Goal: Task Accomplishment & Management: Use online tool/utility

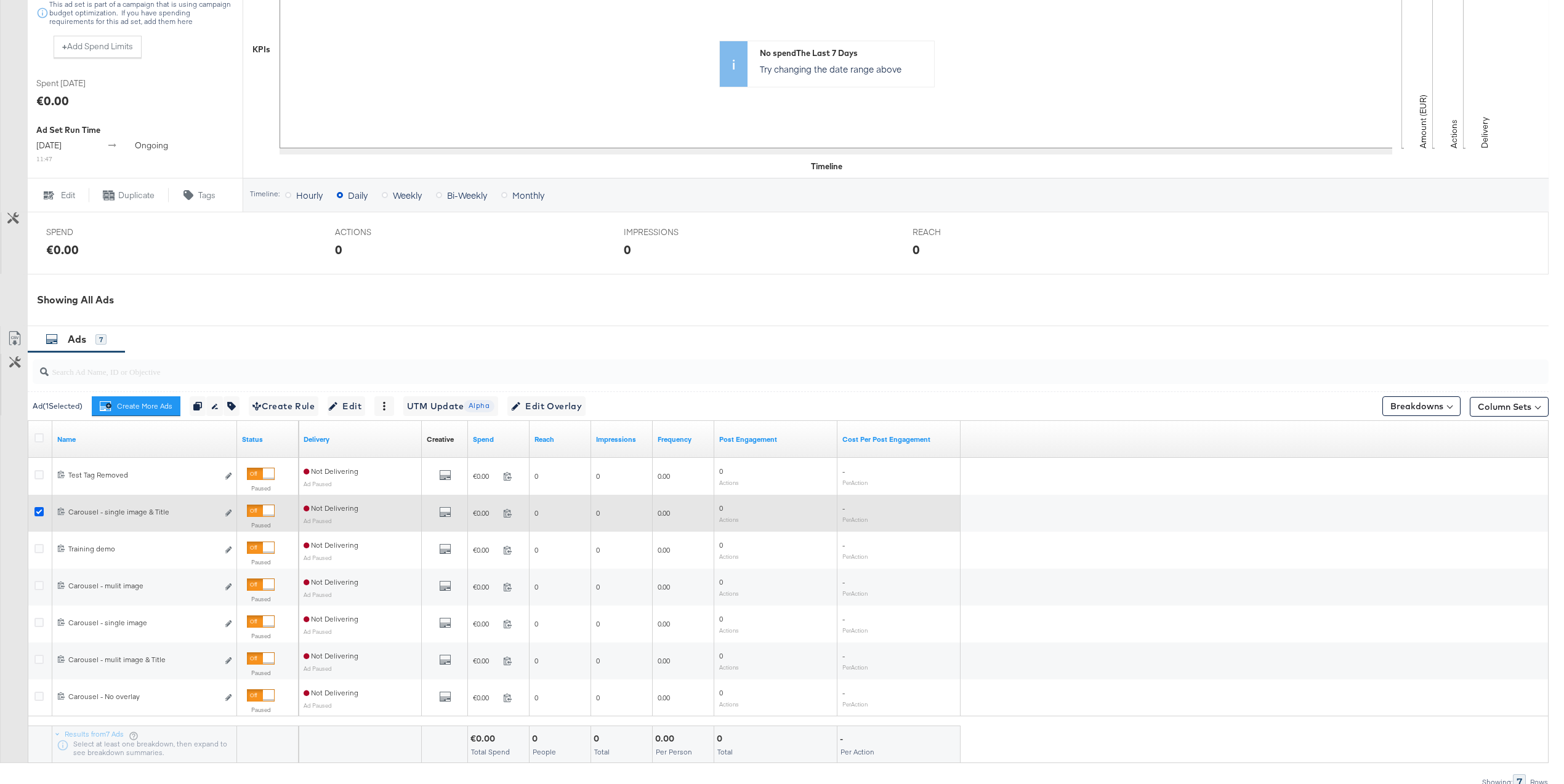
click at [37, 512] on icon at bounding box center [39, 512] width 10 height 10
click at [0, 0] on input "checkbox" at bounding box center [0, 0] width 0 height 0
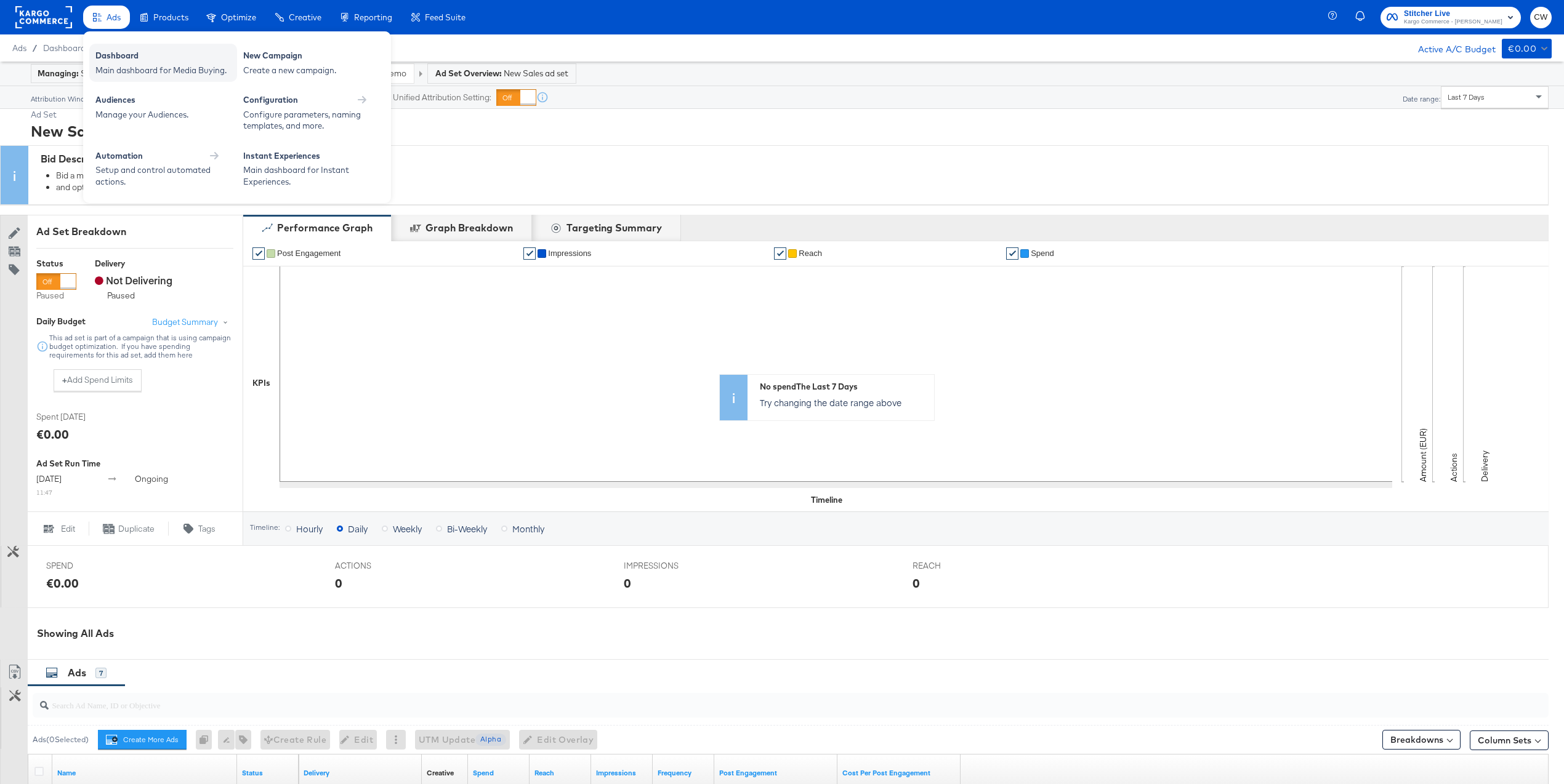
click at [131, 61] on div "Dashboard" at bounding box center [163, 57] width 135 height 15
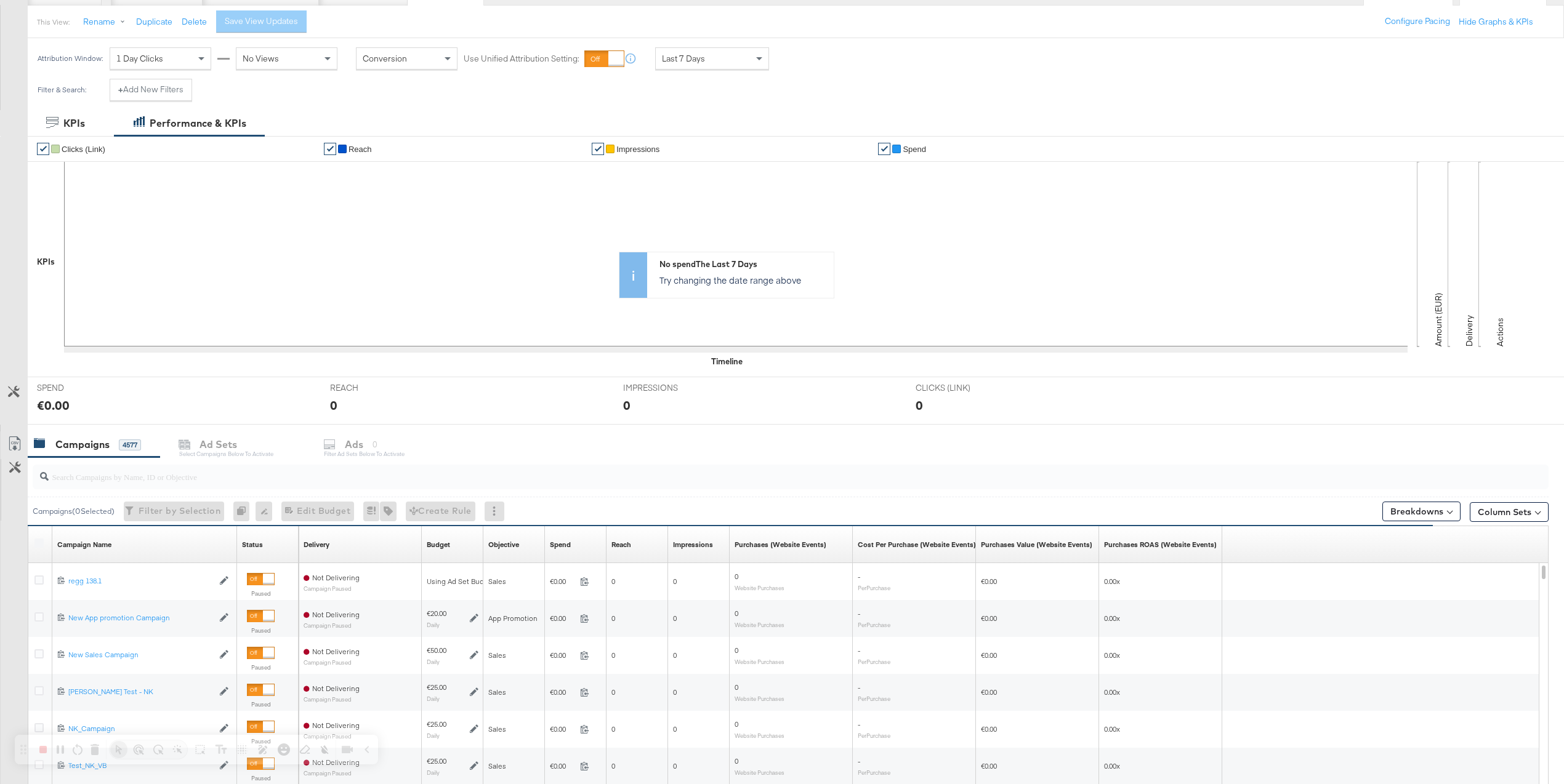
scroll to position [133, 0]
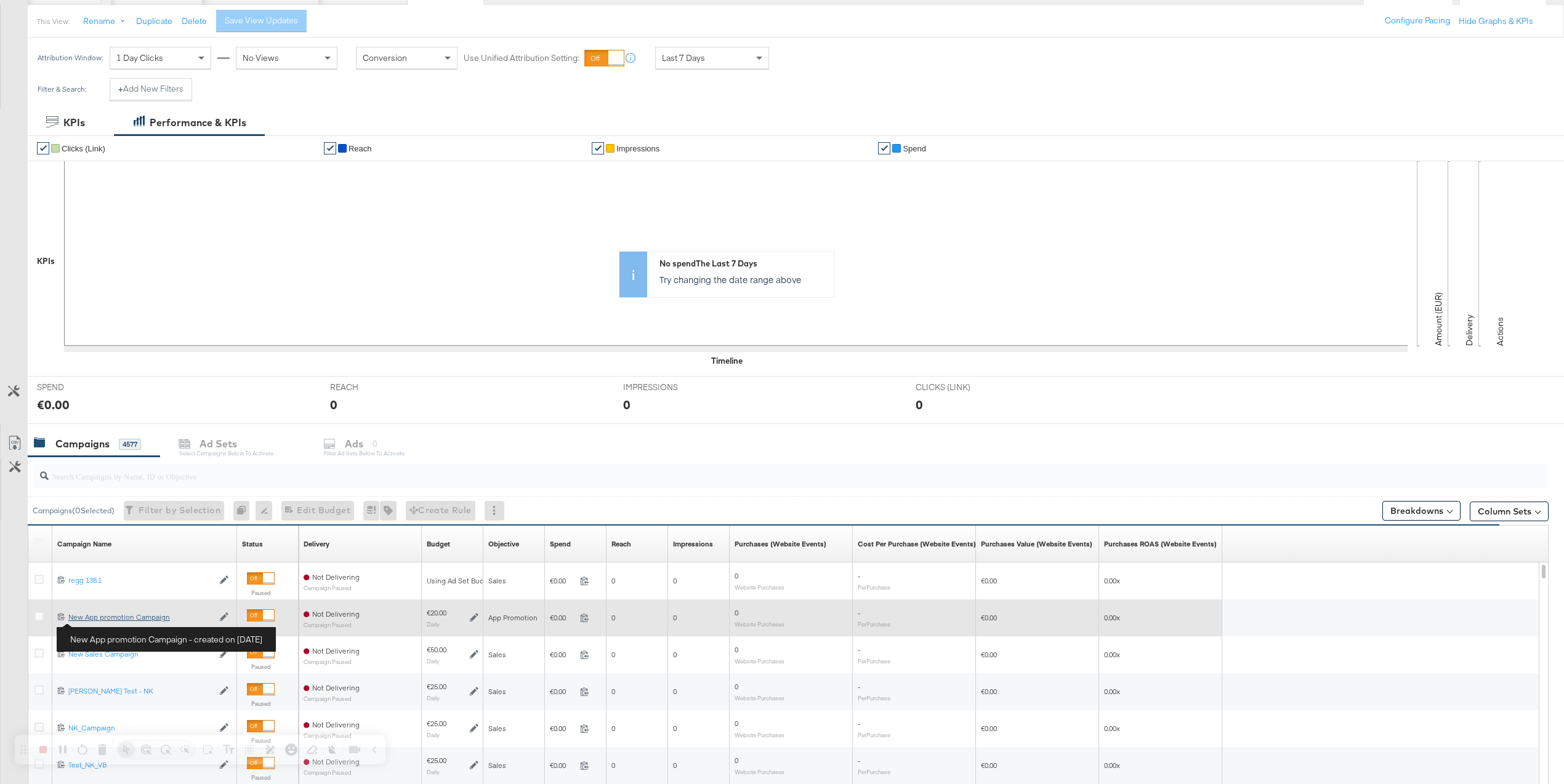
click at [107, 619] on div "New App promotion Campaign New App promotion Campaign" at bounding box center [141, 617] width 145 height 10
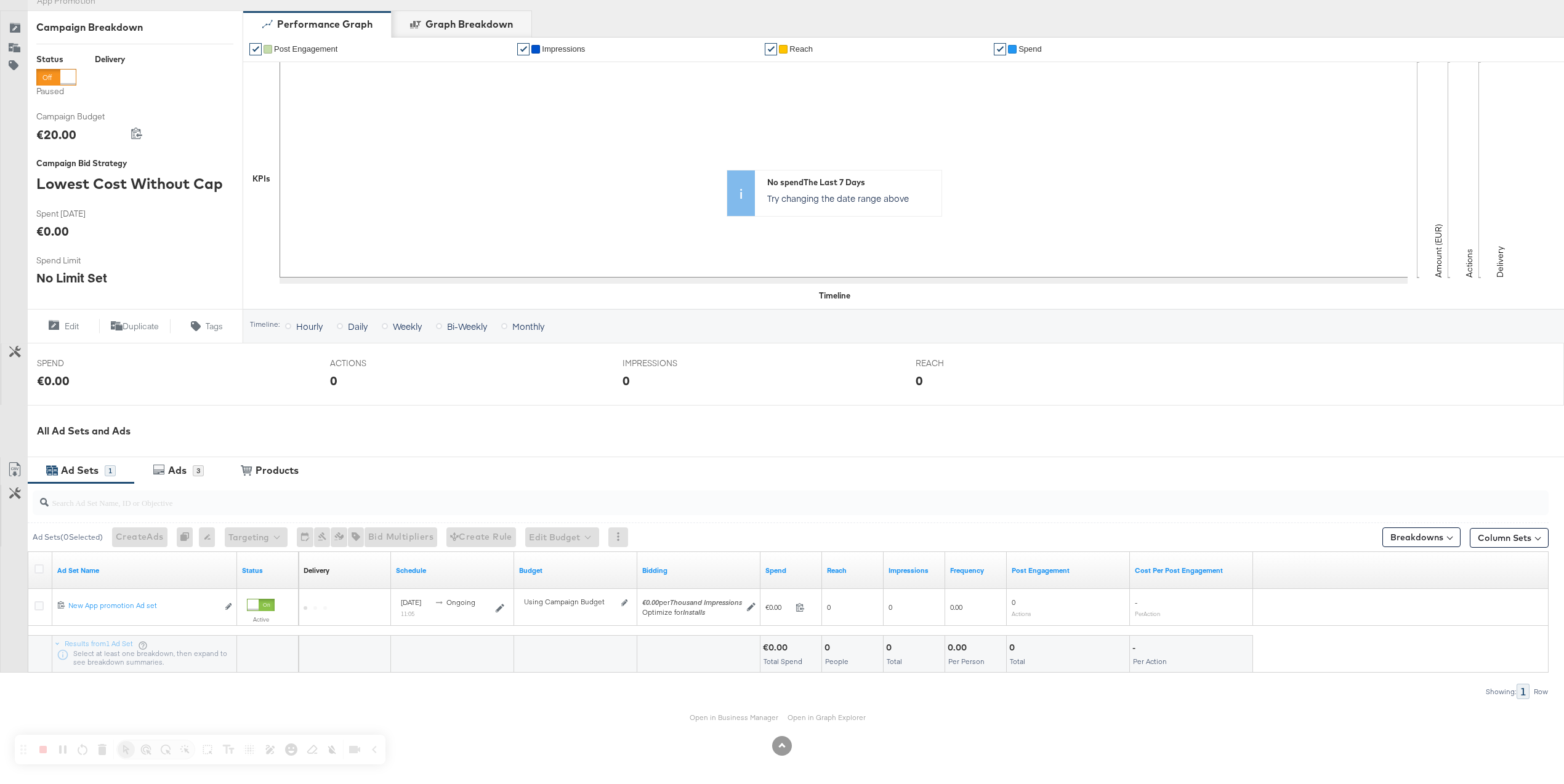
scroll to position [156, 0]
click at [196, 468] on div "3" at bounding box center [198, 471] width 11 height 11
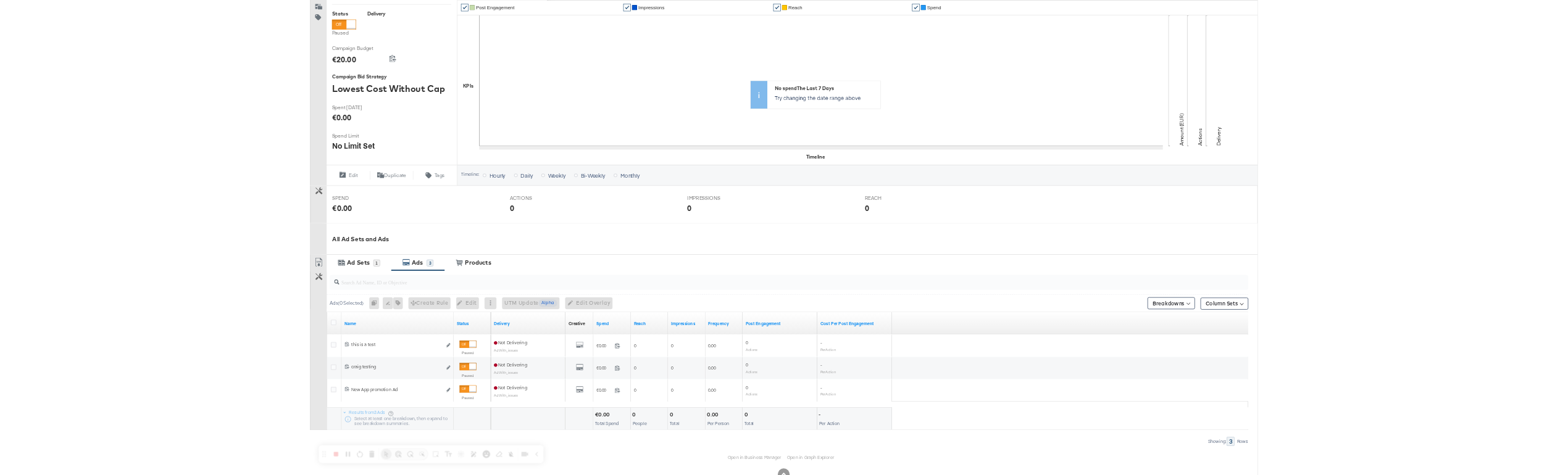
scroll to position [230, 0]
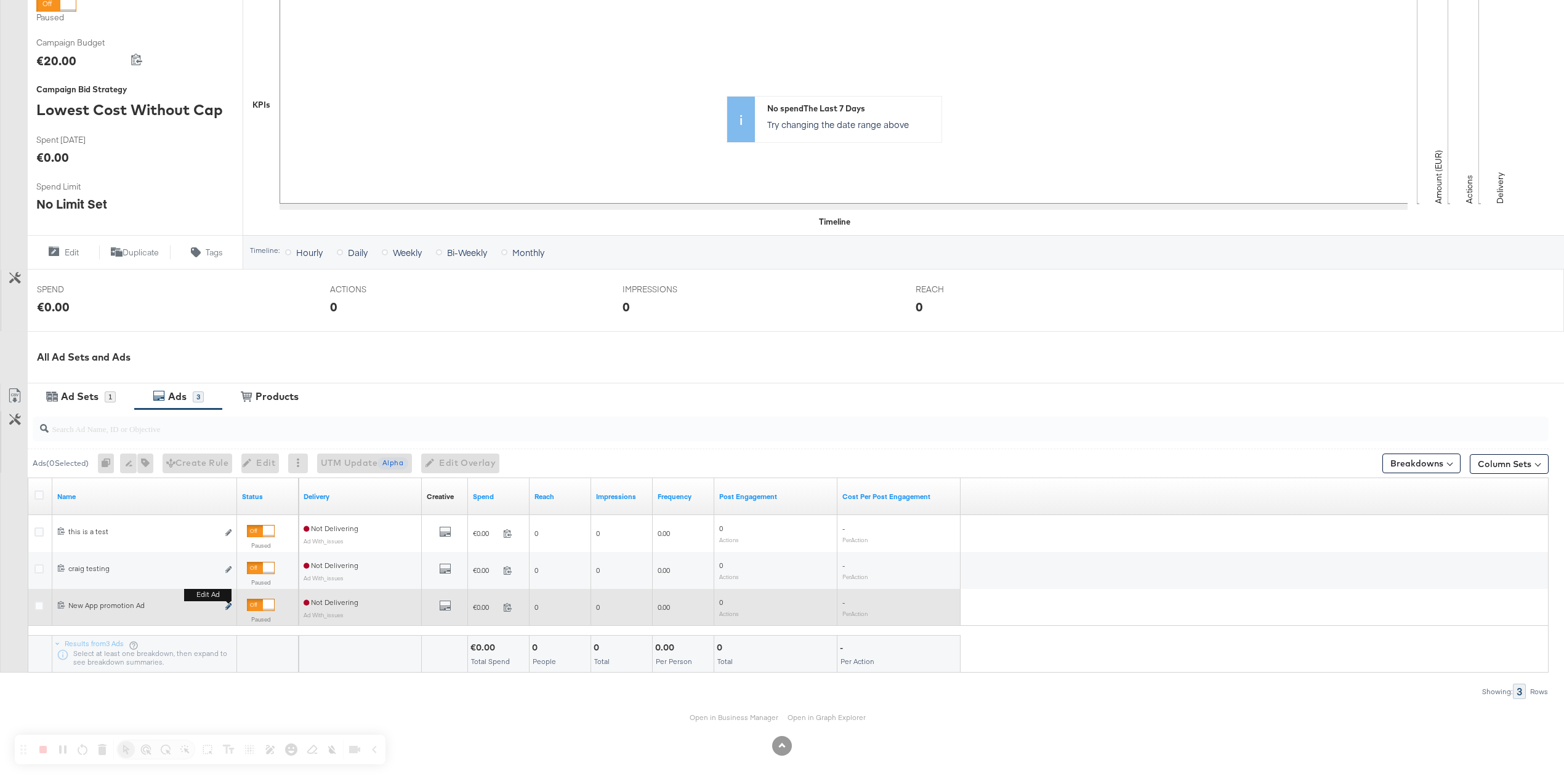
click at [227, 608] on icon "link" at bounding box center [229, 606] width 6 height 7
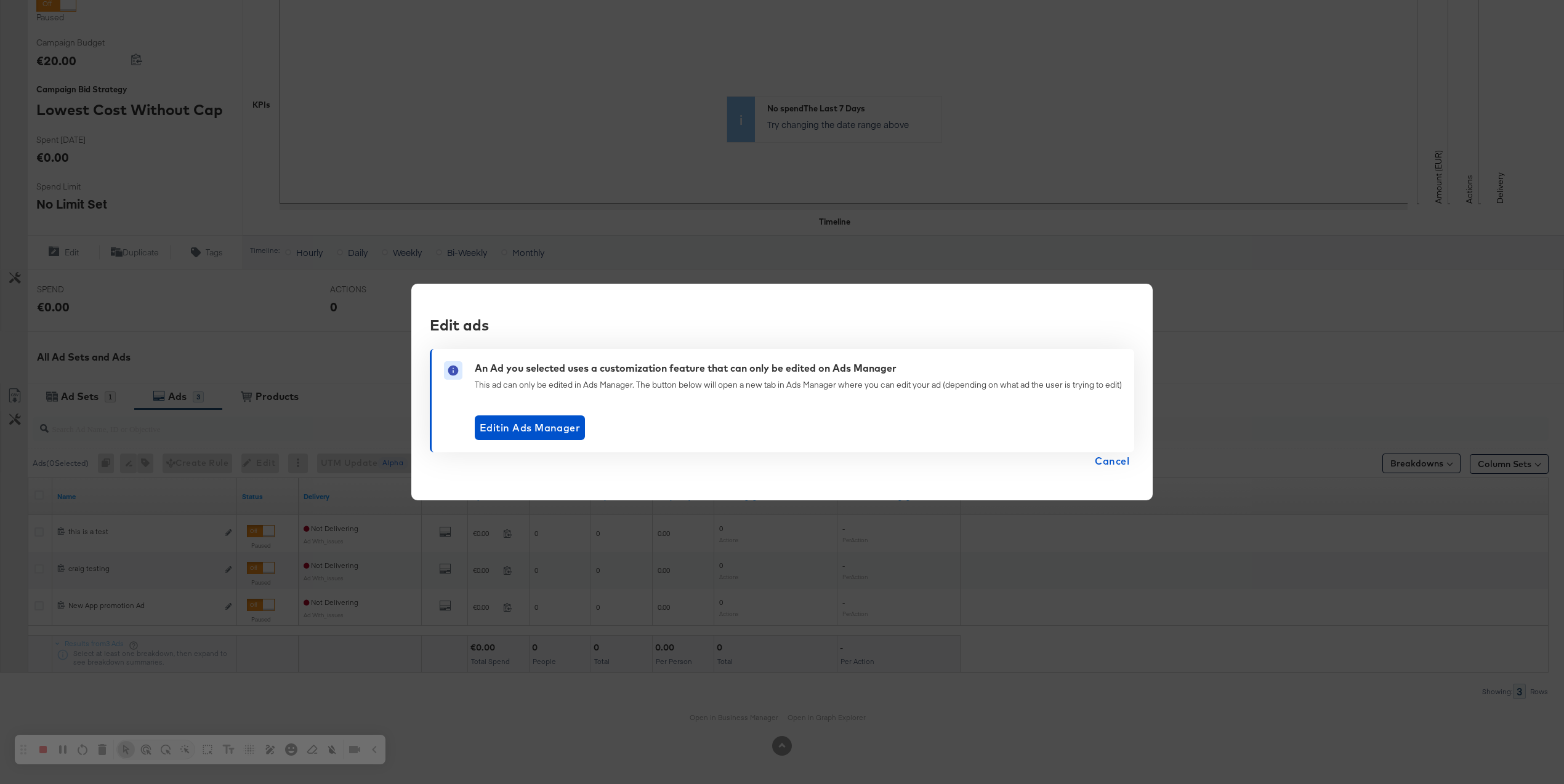
click at [545, 381] on div "This ad can only be edited in Ads Manager. The button below will open a new tab…" at bounding box center [798, 384] width 647 height 12
click at [546, 381] on div "This ad can only be edited in Ads Manager. The button below will open a new tab…" at bounding box center [798, 384] width 647 height 12
click at [659, 364] on div "An Ad you selected uses a customization feature that can only be edited on Ads …" at bounding box center [685, 369] width 422 height 14
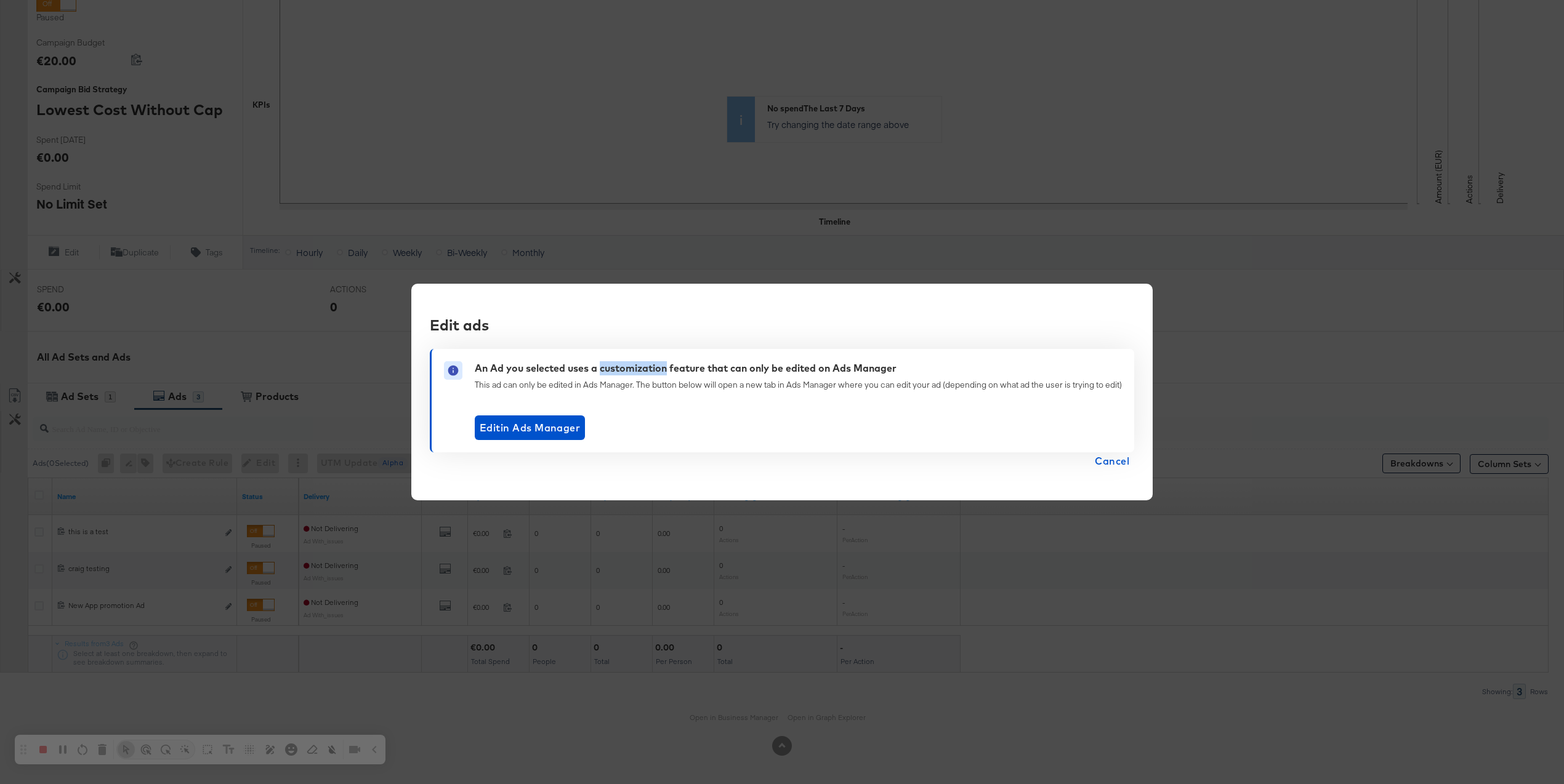
click at [659, 364] on div "An Ad you selected uses a customization feature that can only be edited on Ads …" at bounding box center [685, 369] width 422 height 14
click at [1122, 465] on span "Cancel" at bounding box center [1111, 461] width 34 height 17
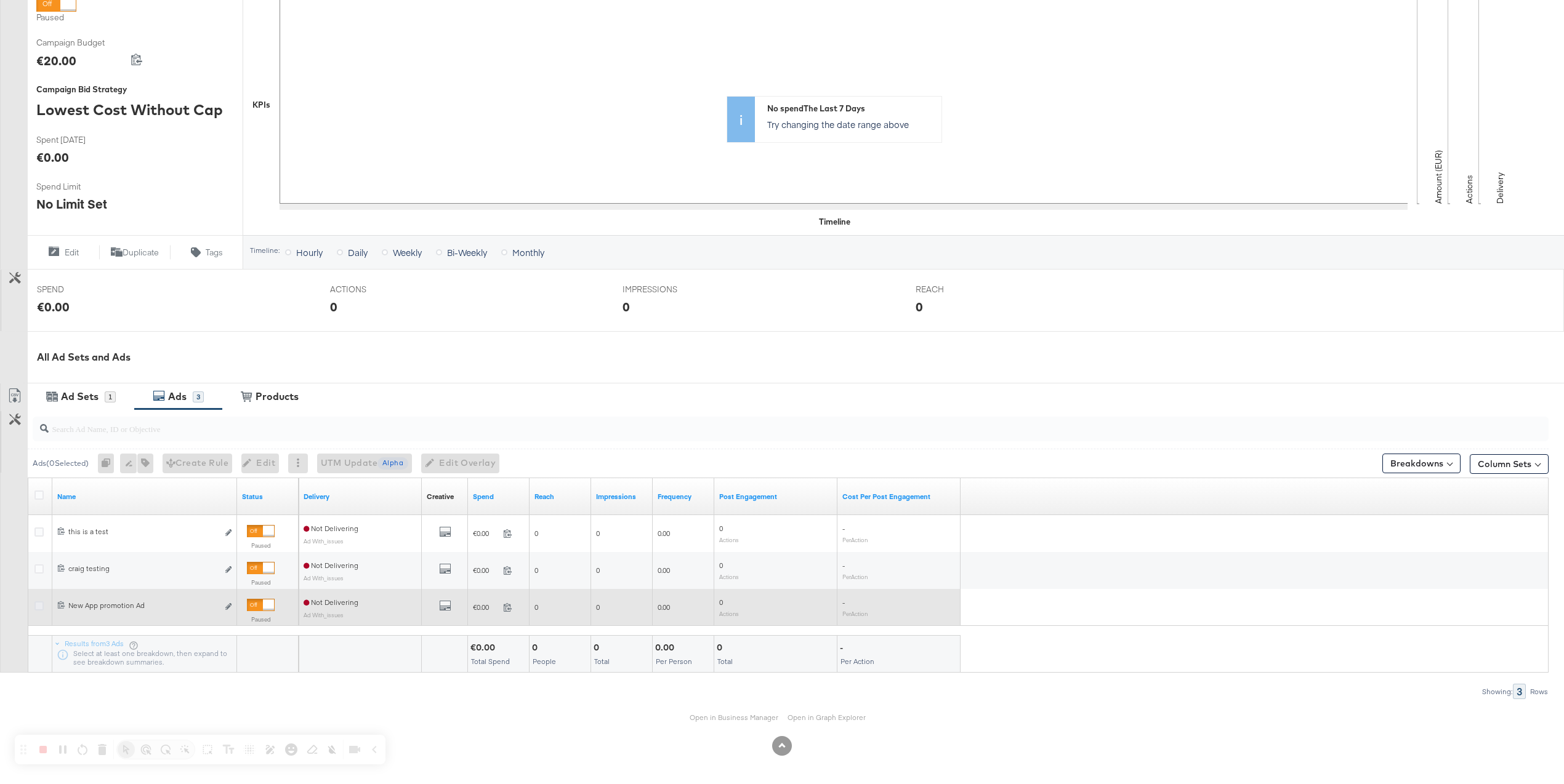
click at [39, 608] on icon at bounding box center [39, 606] width 10 height 10
click at [0, 0] on input "checkbox" at bounding box center [0, 0] width 0 height 0
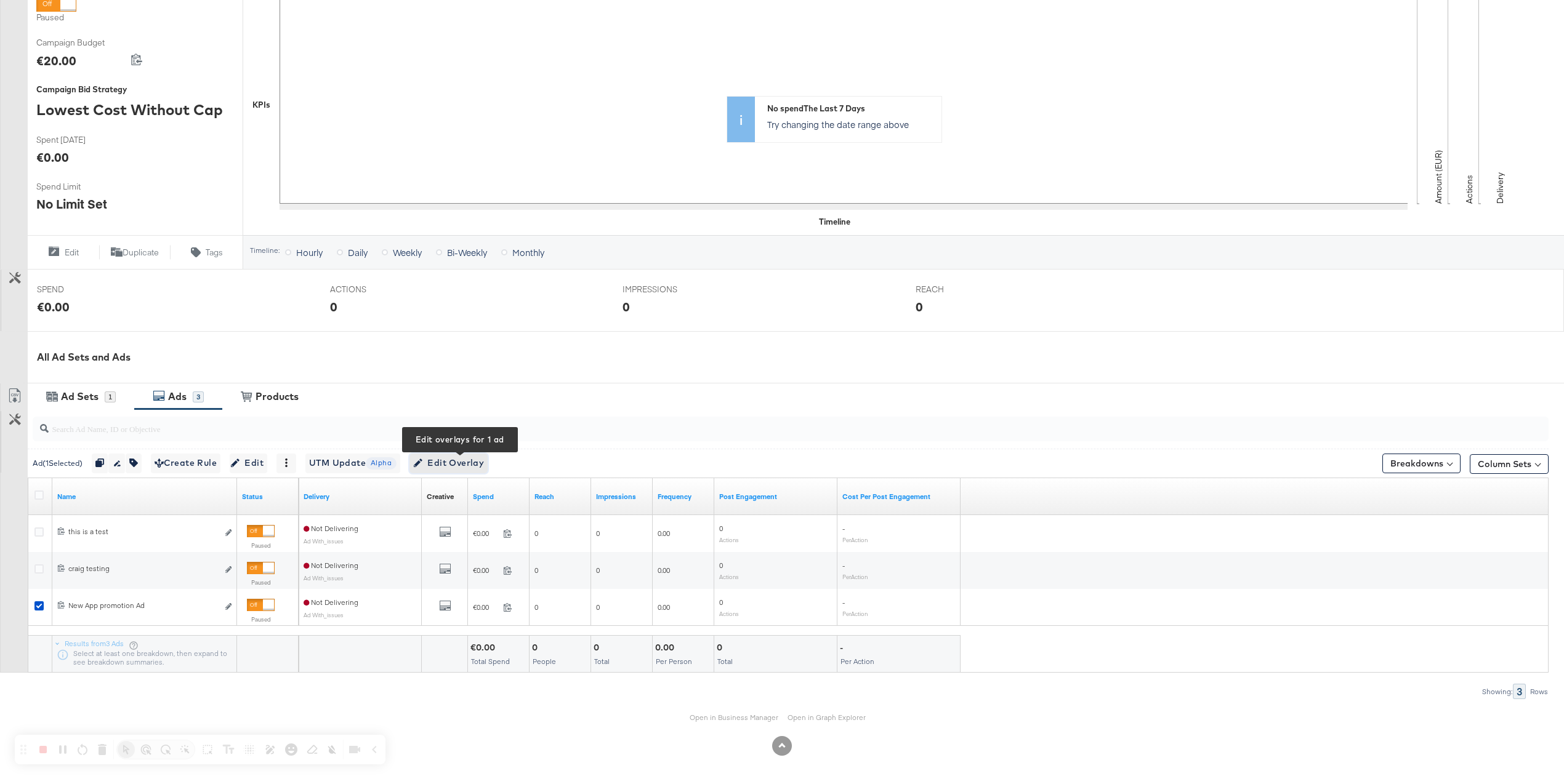
click at [484, 465] on span "Edit Overlay Edit overlays for 1 ad" at bounding box center [448, 462] width 71 height 15
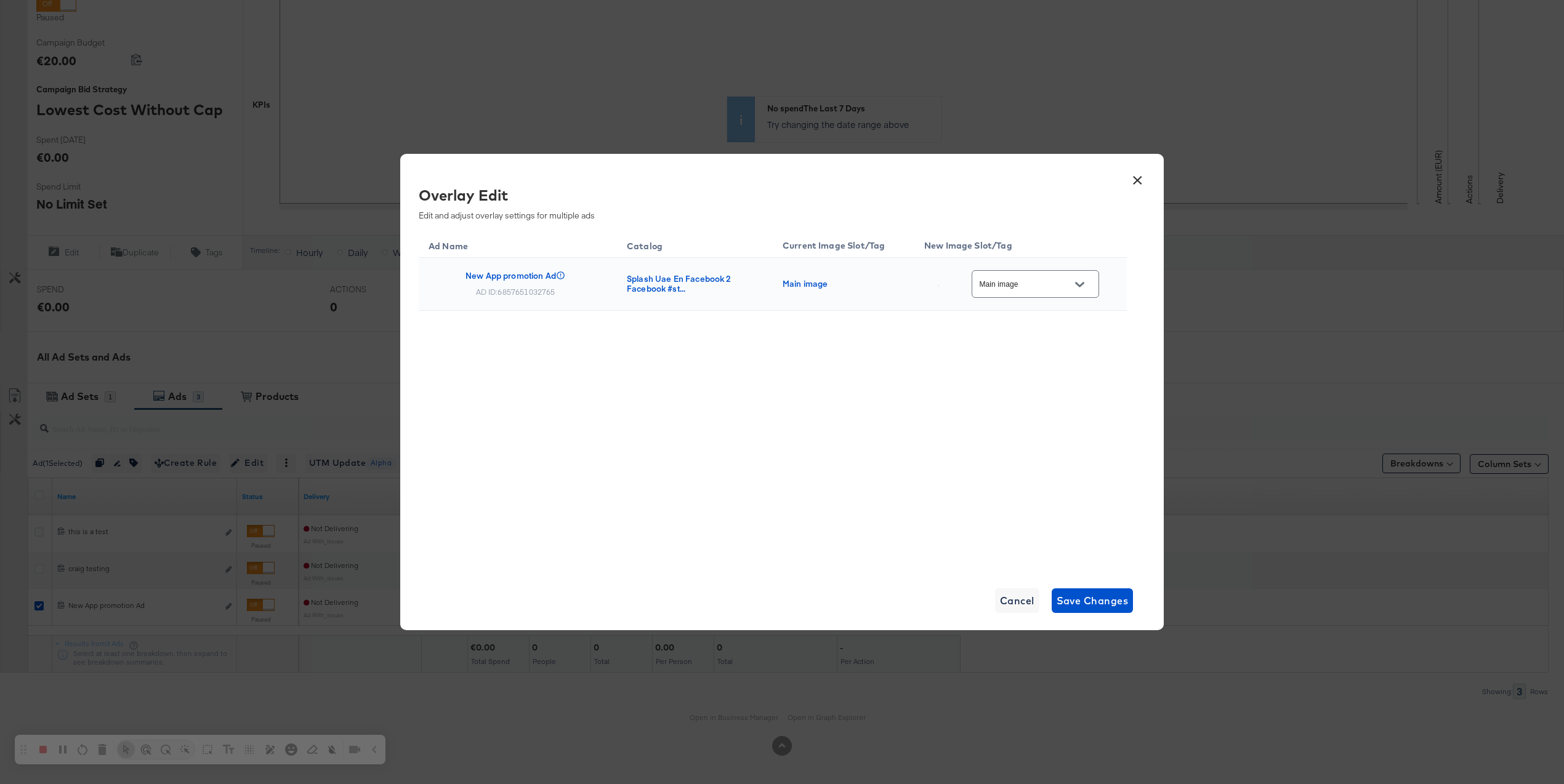
click at [1072, 283] on div at bounding box center [1079, 284] width 26 height 18
click at [1089, 292] on div at bounding box center [1079, 284] width 26 height 18
click at [1083, 286] on icon "Open" at bounding box center [1079, 284] width 9 height 5
click at [1023, 507] on div "Slot_1" at bounding box center [1047, 496] width 91 height 22
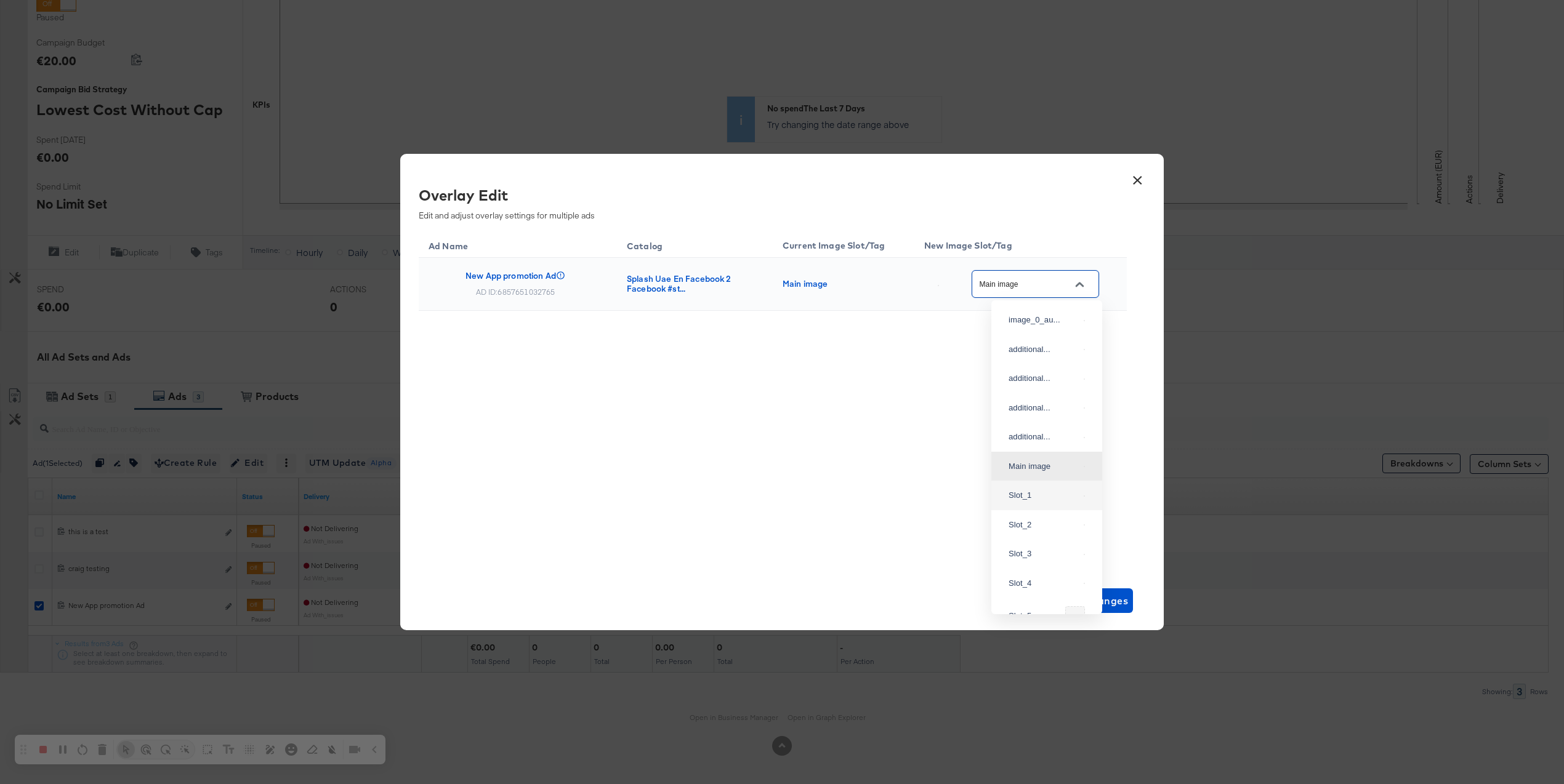
type input "Slot_1"
click at [1092, 593] on span "Save Changes" at bounding box center [1092, 601] width 72 height 17
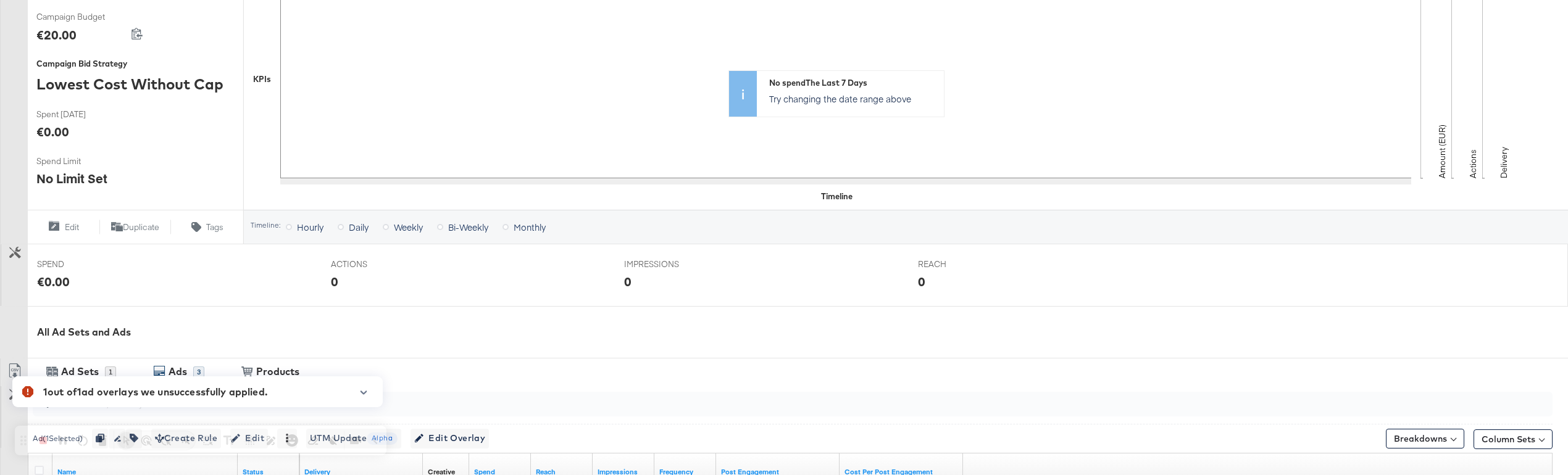
scroll to position [259, 0]
click at [363, 390] on icon "button" at bounding box center [363, 393] width 9 height 7
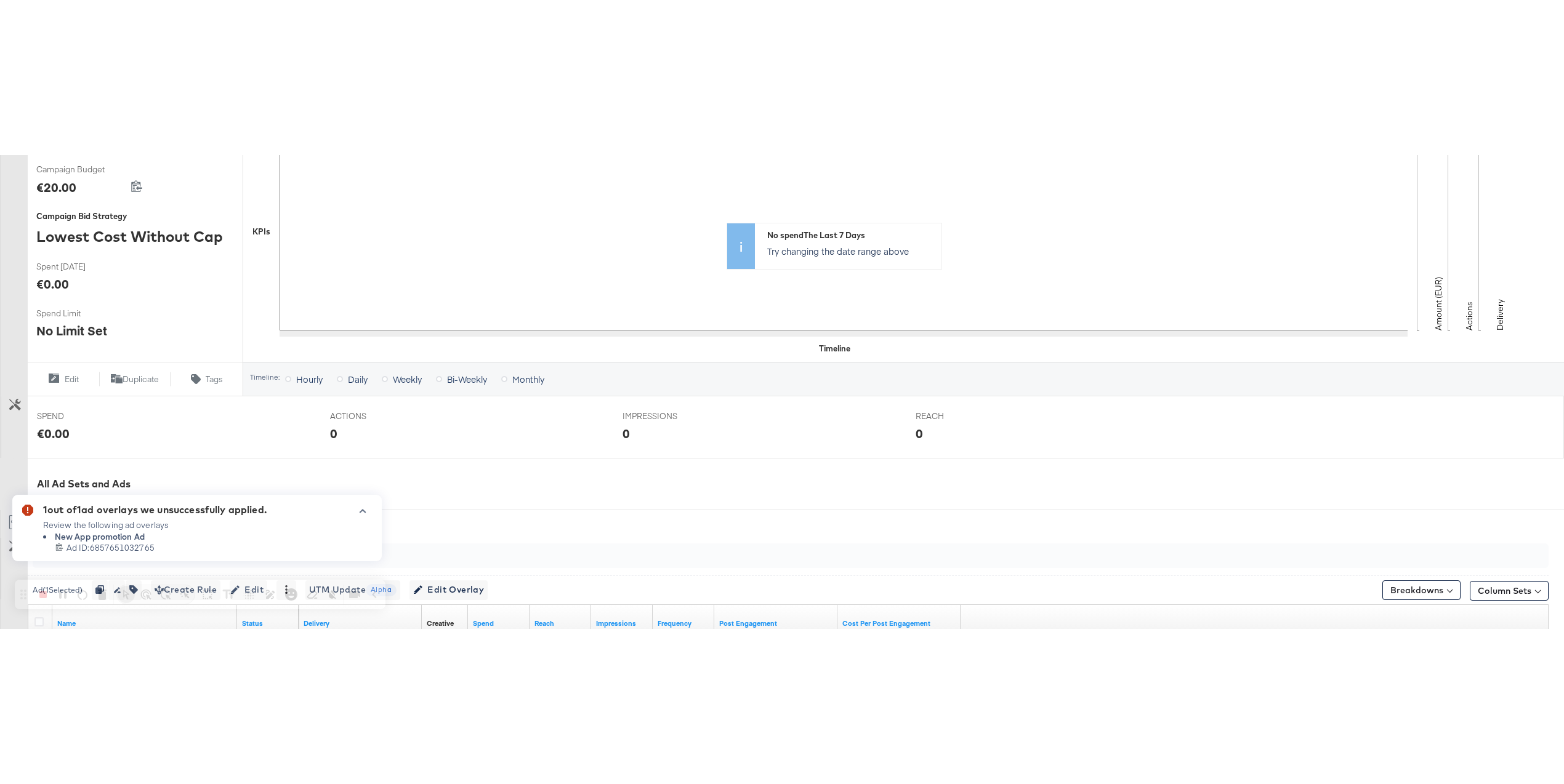
scroll to position [230, 0]
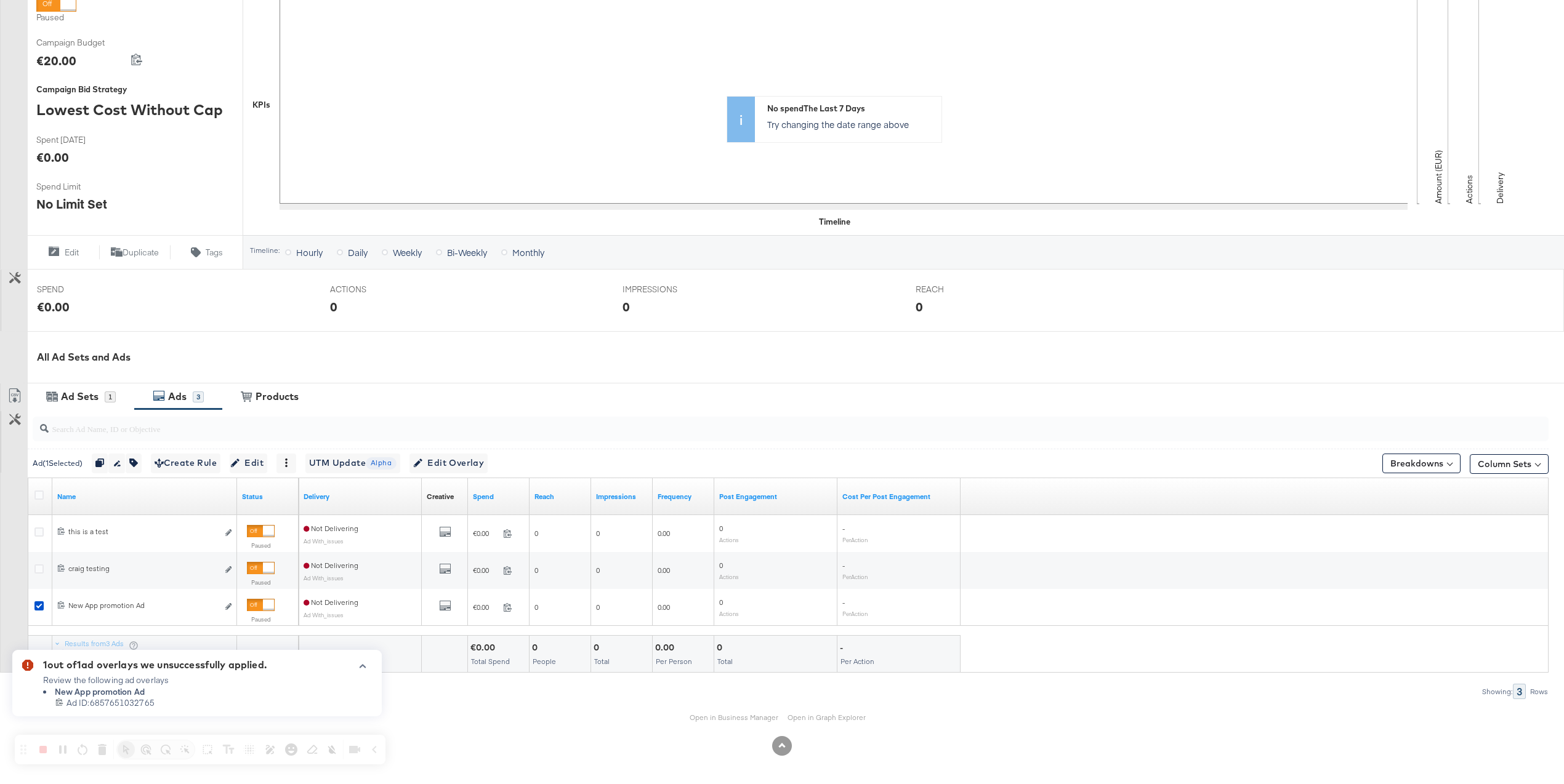
click at [362, 670] on div at bounding box center [358, 687] width 29 height 56
click at [363, 667] on icon "button" at bounding box center [362, 666] width 9 height 7
click at [86, 395] on div "Ad Sets" at bounding box center [79, 396] width 37 height 14
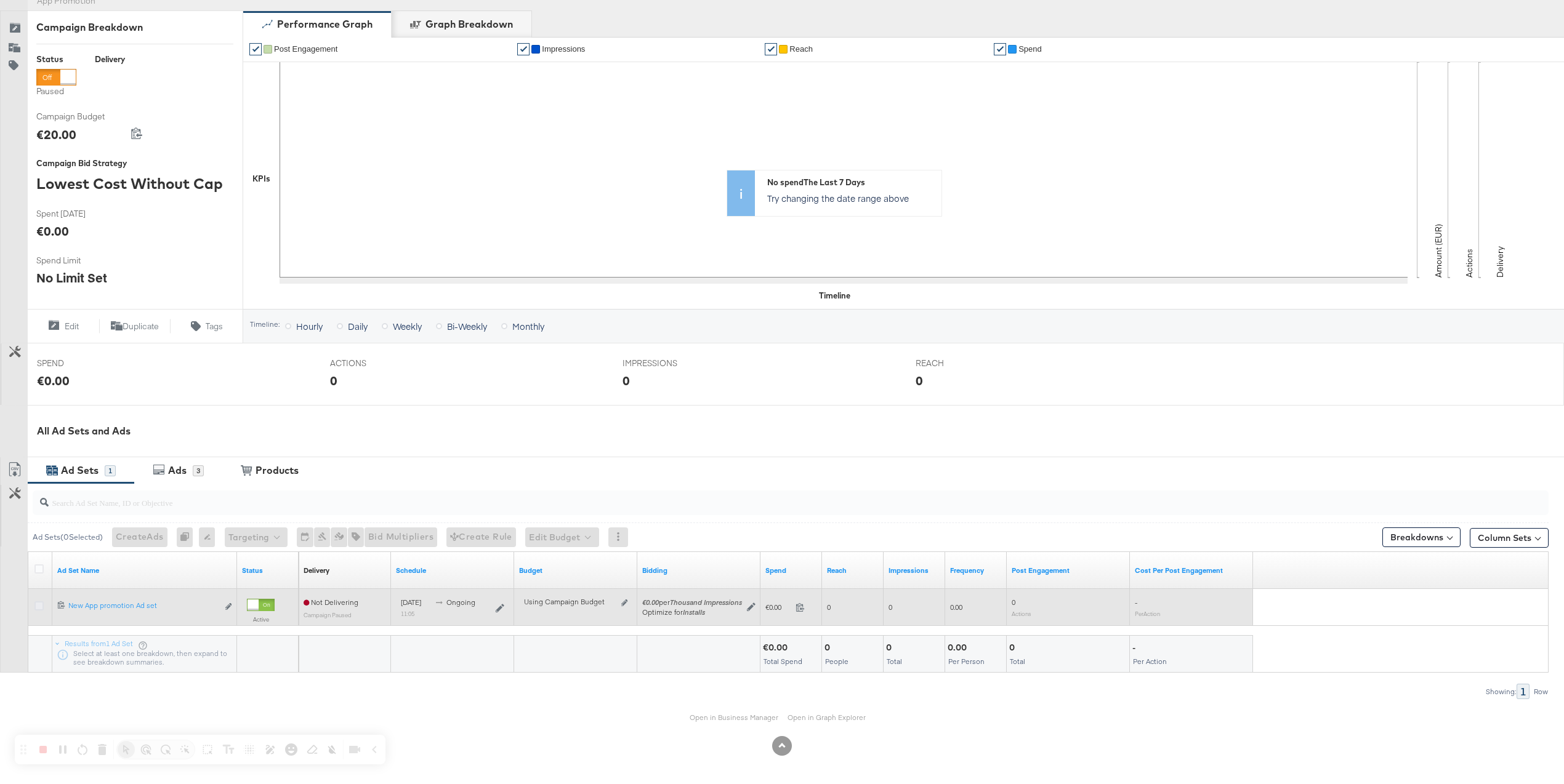
click at [43, 607] on icon at bounding box center [39, 606] width 10 height 10
click at [0, 0] on input "checkbox" at bounding box center [0, 0] width 0 height 0
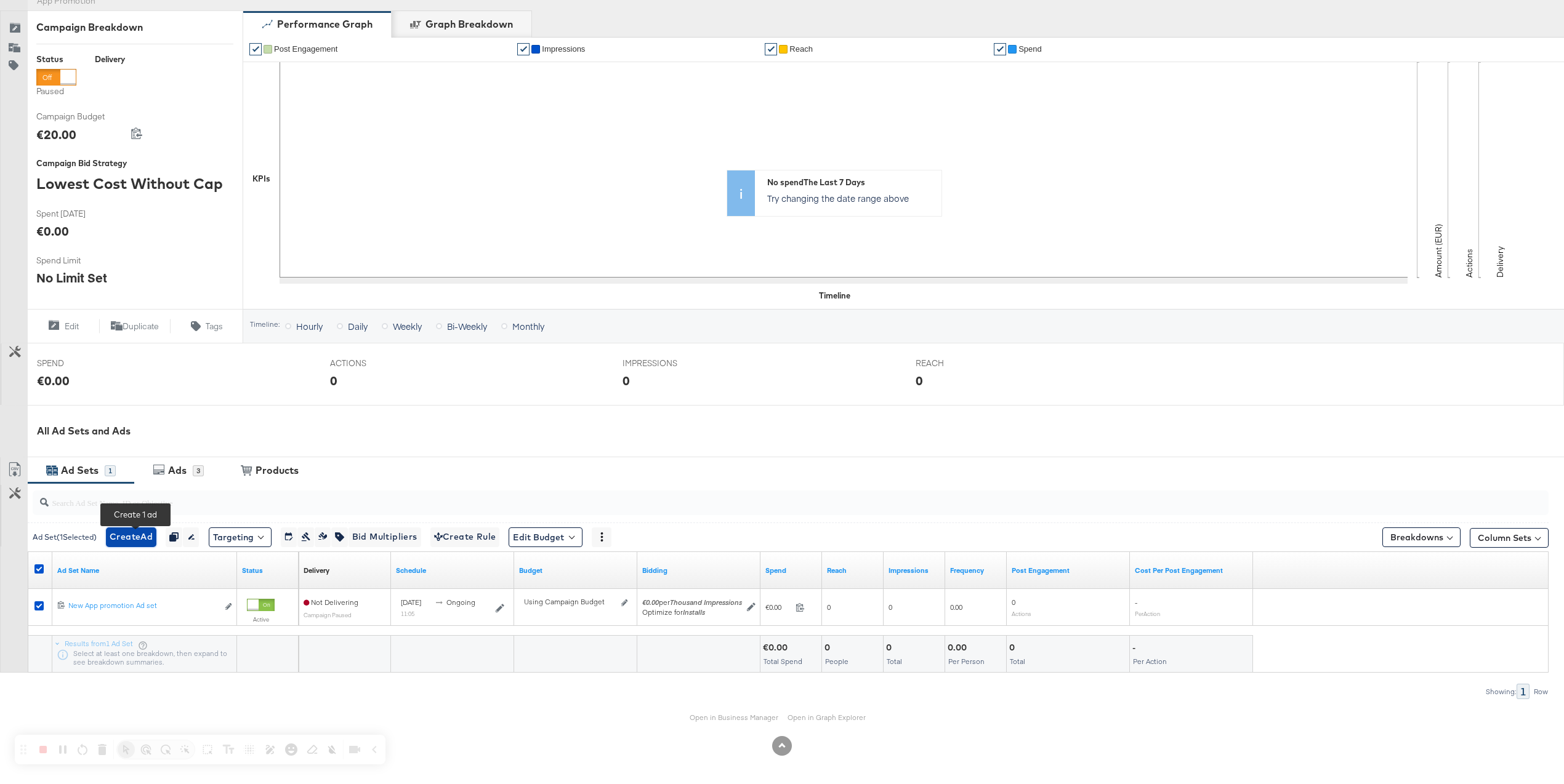
click at [133, 542] on span "Create Ad" at bounding box center [131, 536] width 43 height 15
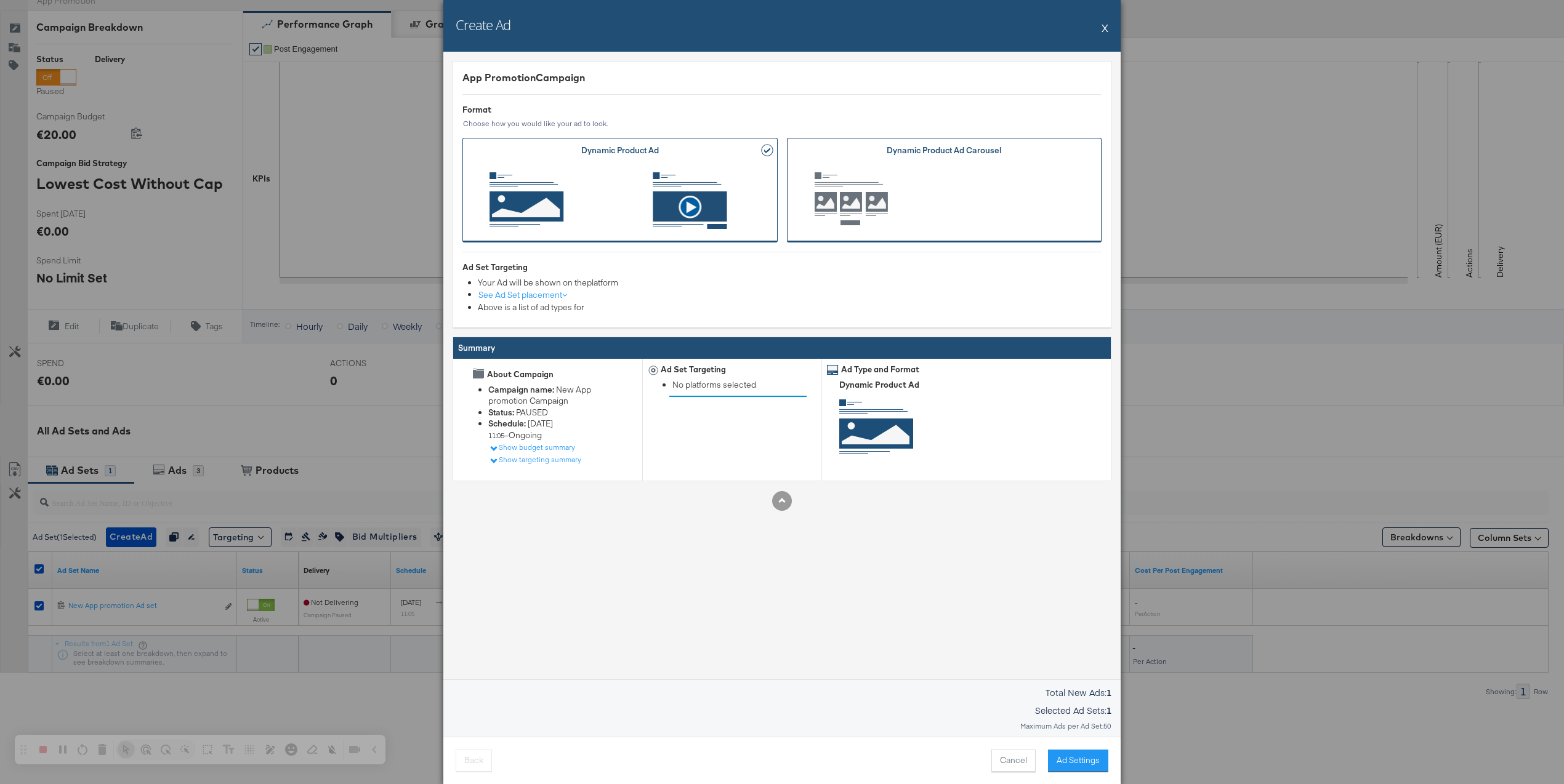
click at [917, 214] on span "Ad Format" at bounding box center [944, 200] width 277 height 68
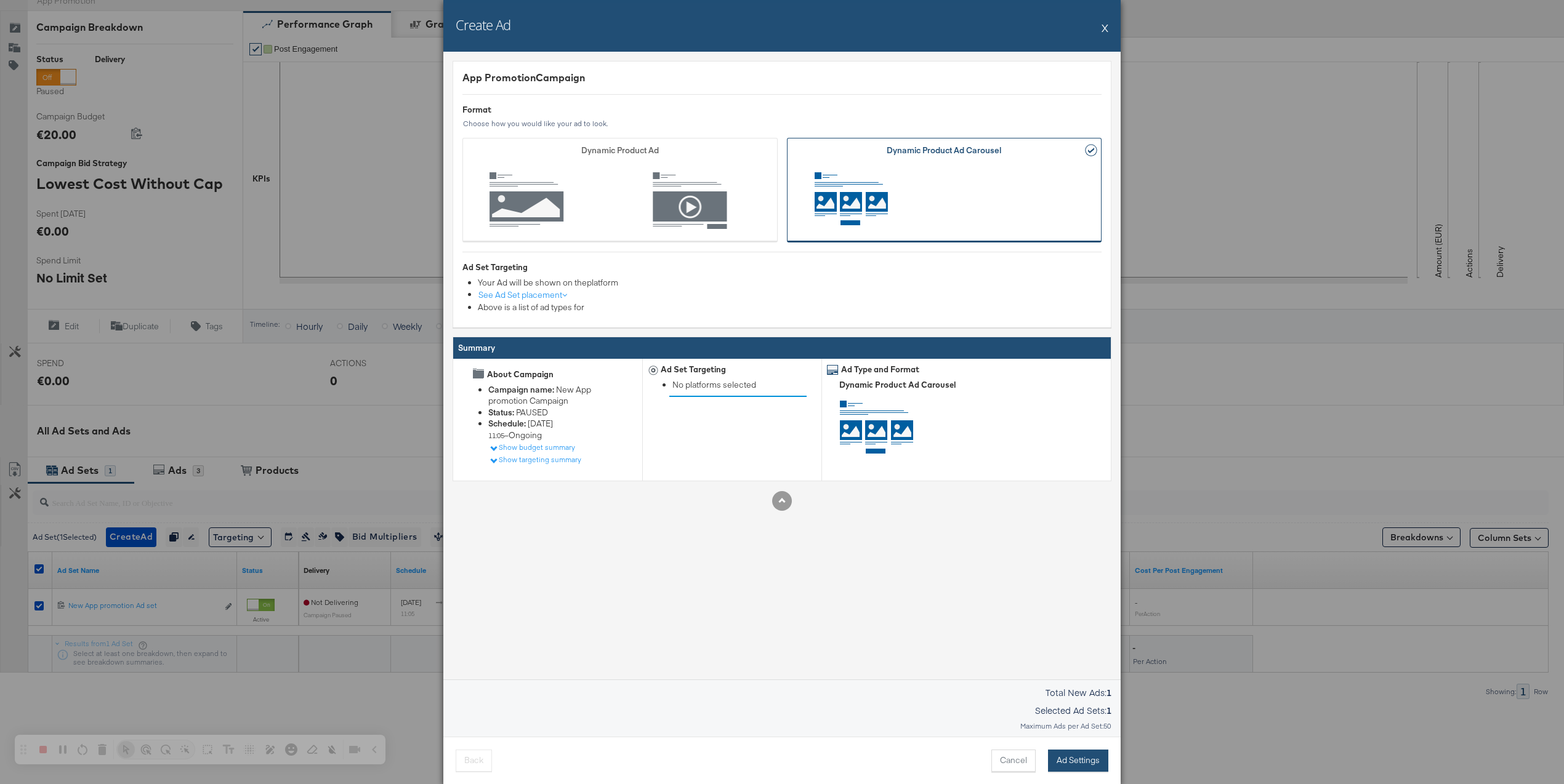
click at [1078, 758] on button "Ad Settings" at bounding box center [1078, 761] width 60 height 22
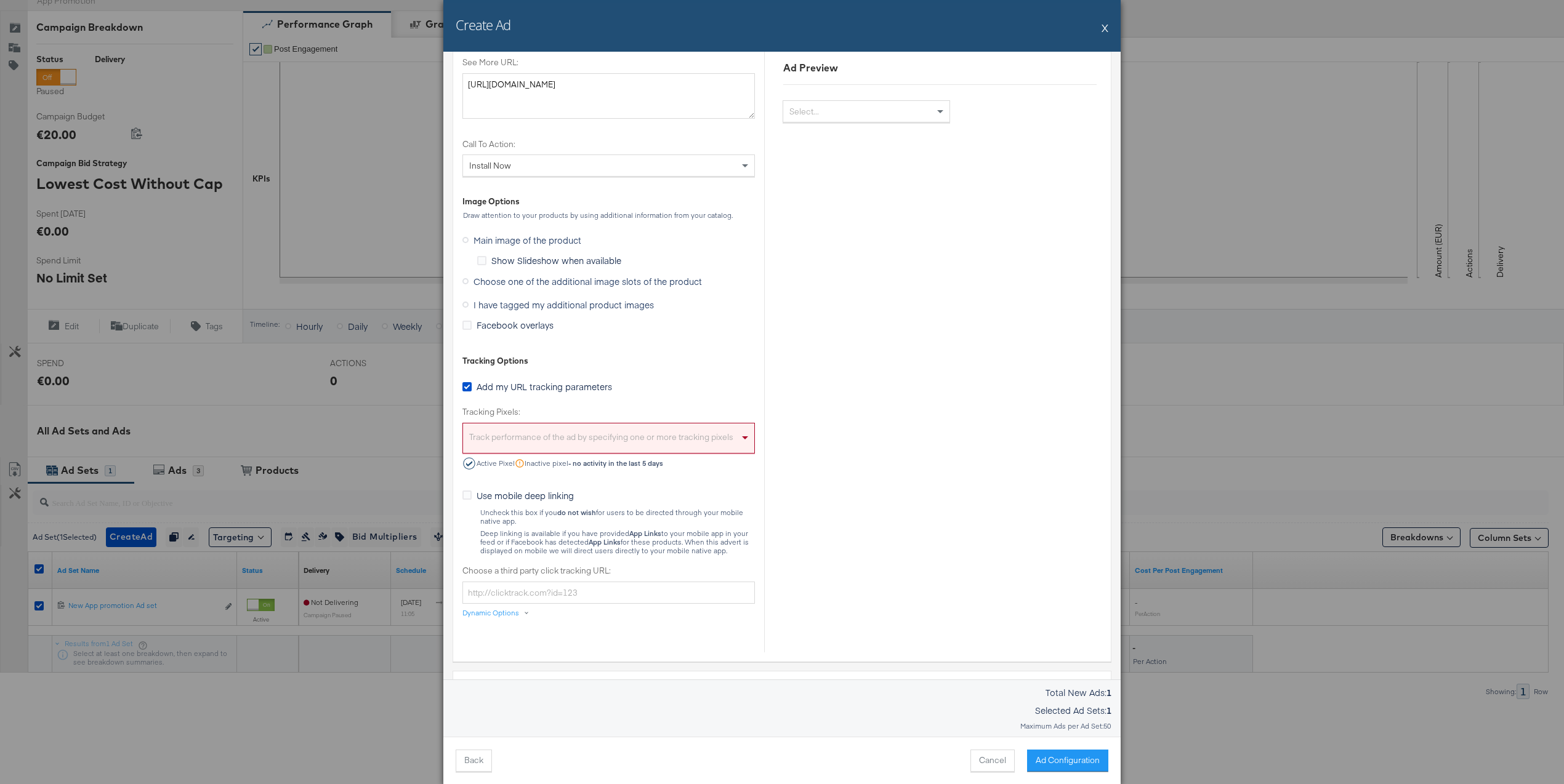
scroll to position [711, 0]
click at [515, 285] on span "Choose one of the additional image slots of the product" at bounding box center [587, 286] width 228 height 12
click at [0, 0] on input "Choose one of the additional image slots of the product" at bounding box center [0, 0] width 0 height 0
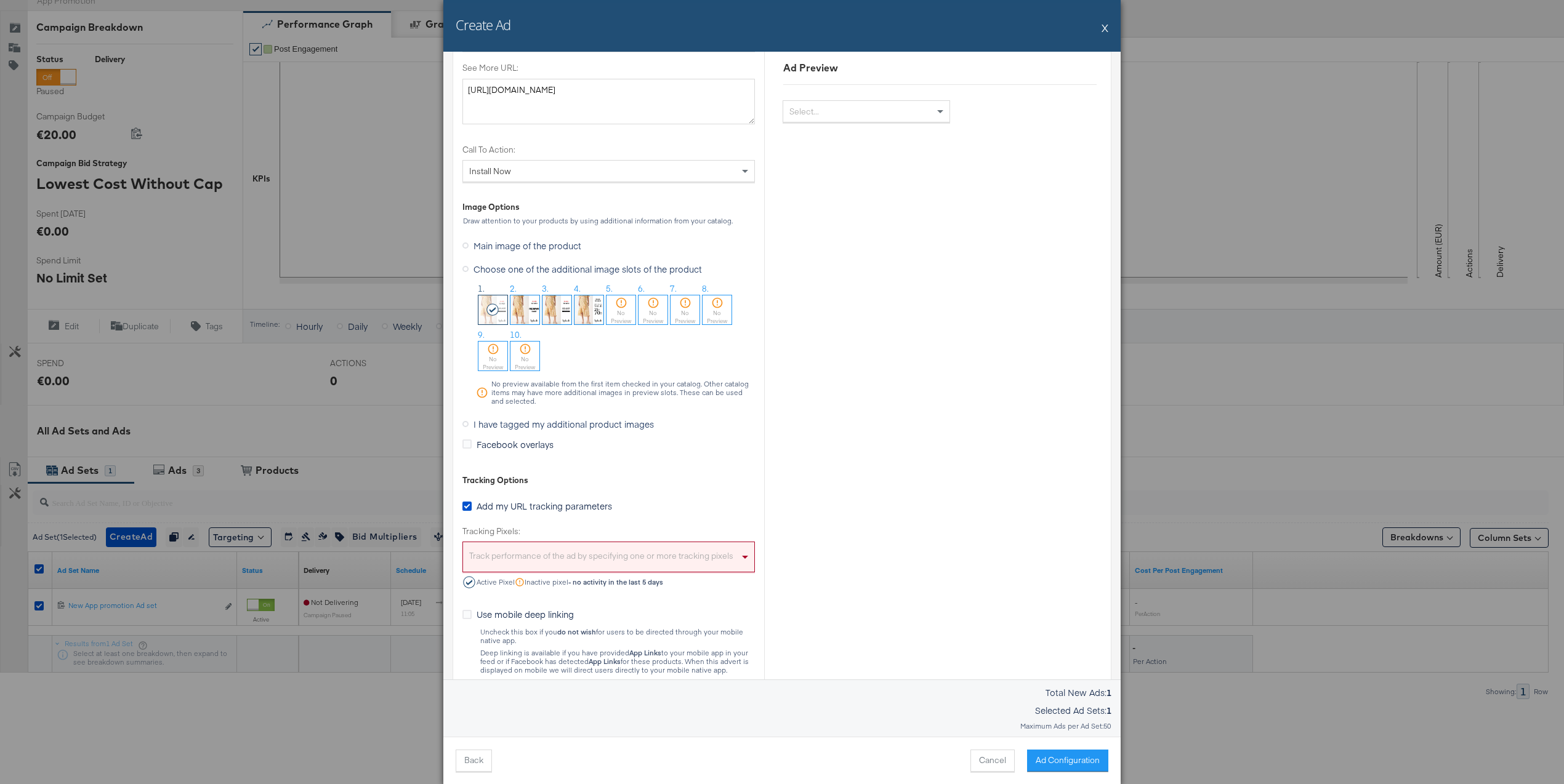
click at [1105, 21] on button "X" at bounding box center [1105, 27] width 7 height 25
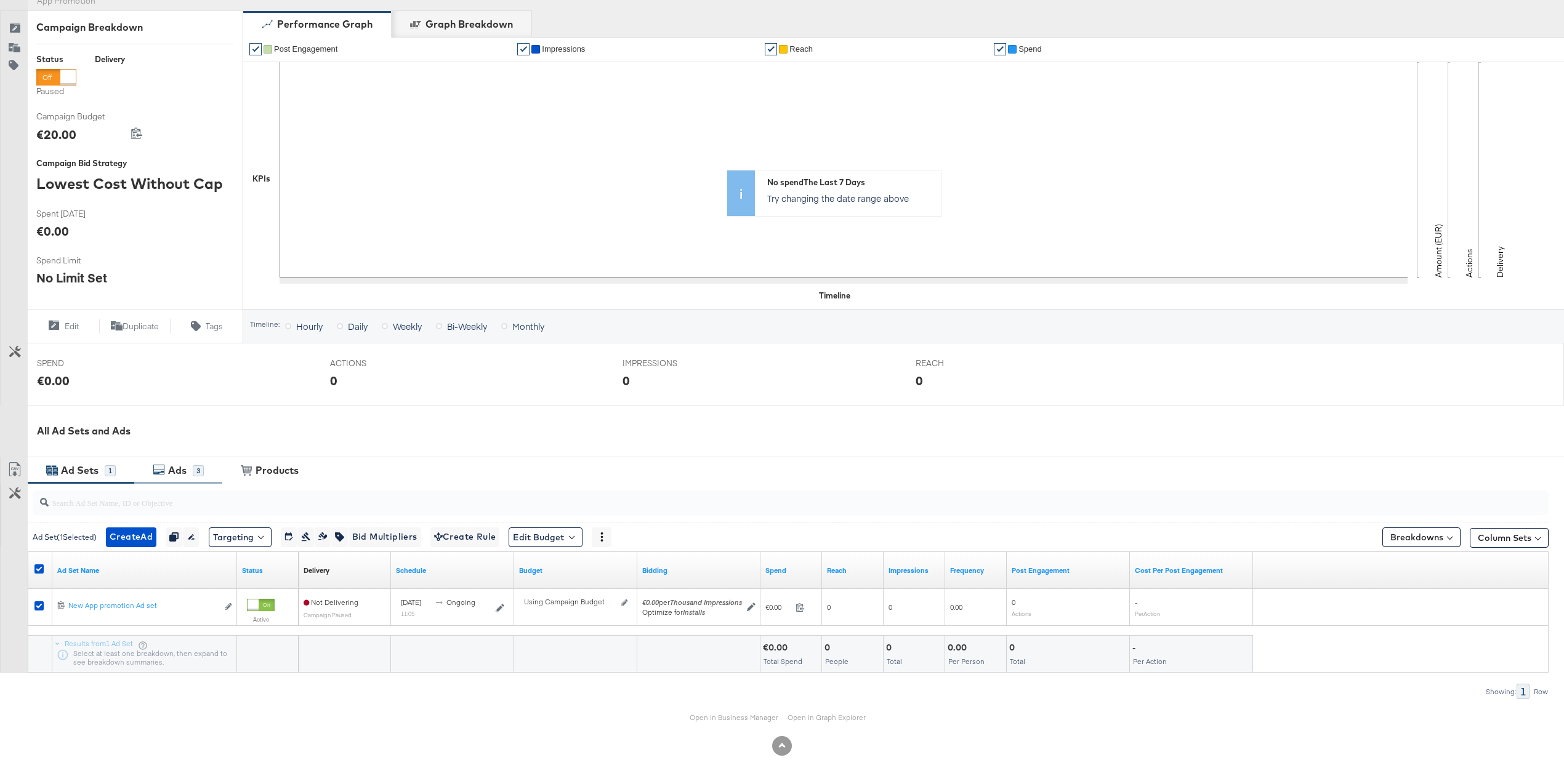
click at [180, 476] on div "Ads" at bounding box center [176, 470] width 18 height 14
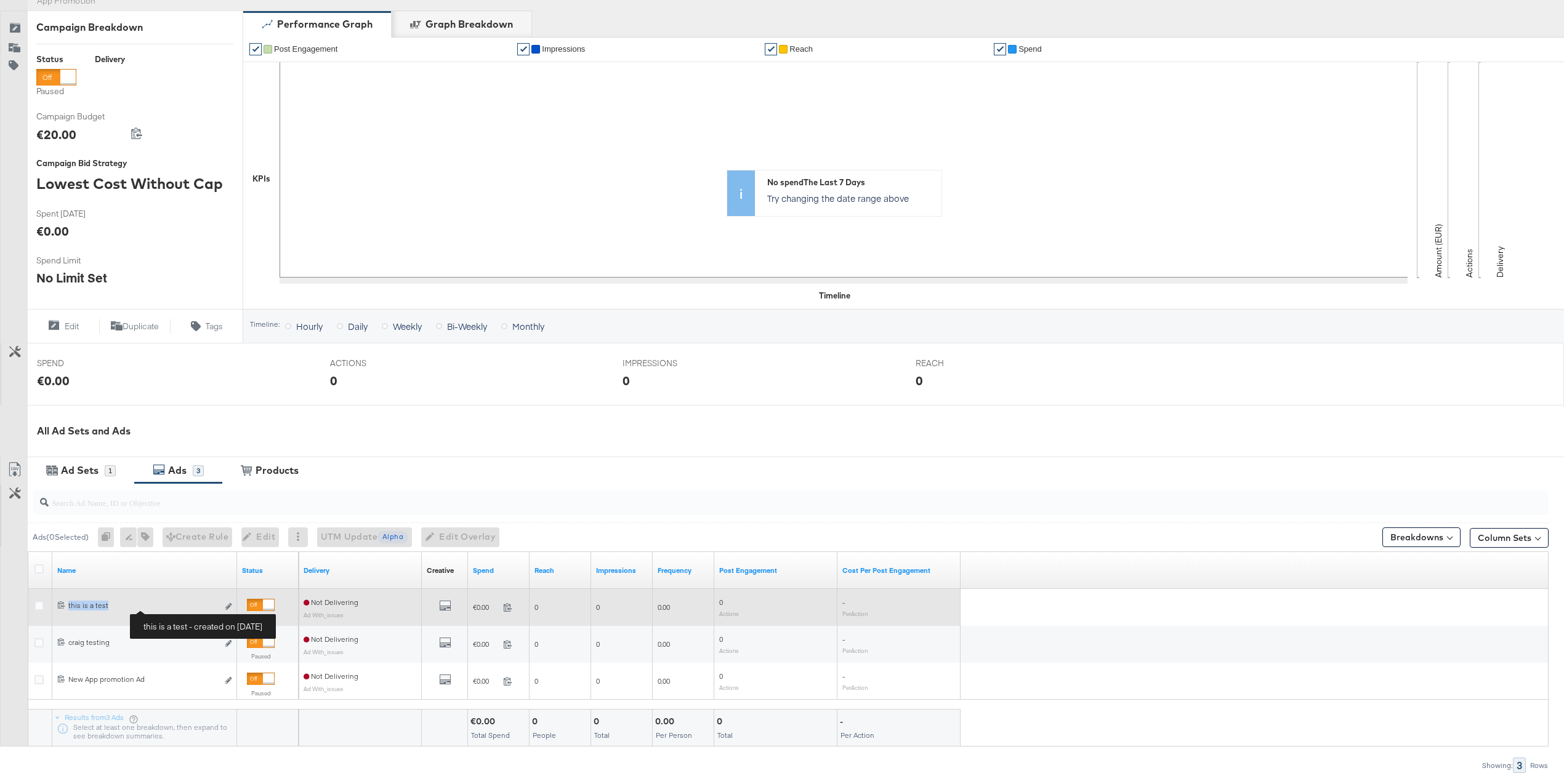
drag, startPoint x: 66, startPoint y: 608, endPoint x: 131, endPoint y: 608, distance: 65.0
click at [131, 608] on div "6857659289165 this is a test this is a test Edit ad" at bounding box center [145, 607] width 175 height 13
click at [447, 608] on icon "default" at bounding box center [444, 604] width 12 height 12
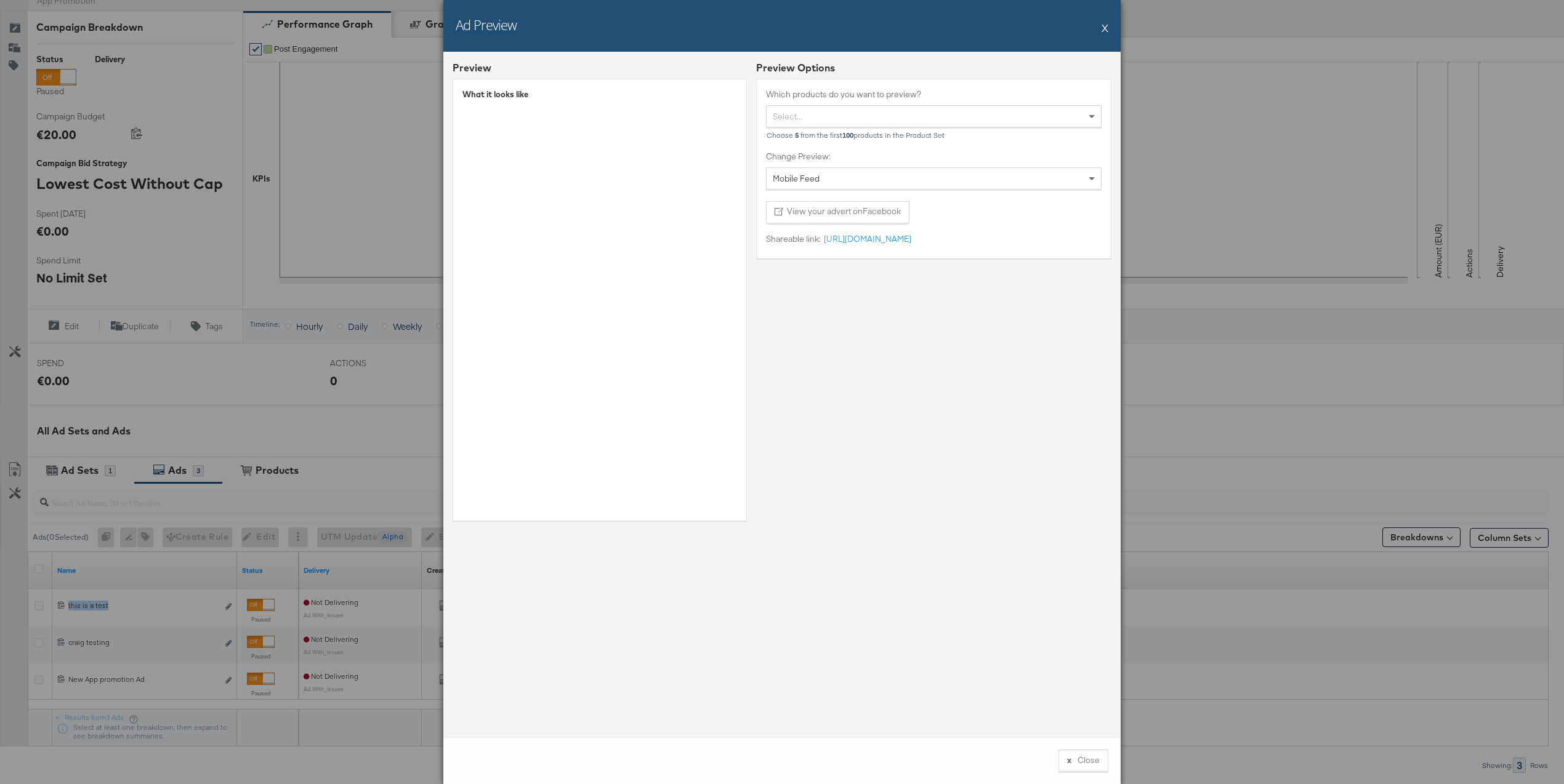
click at [1106, 27] on button "X" at bounding box center [1105, 27] width 7 height 25
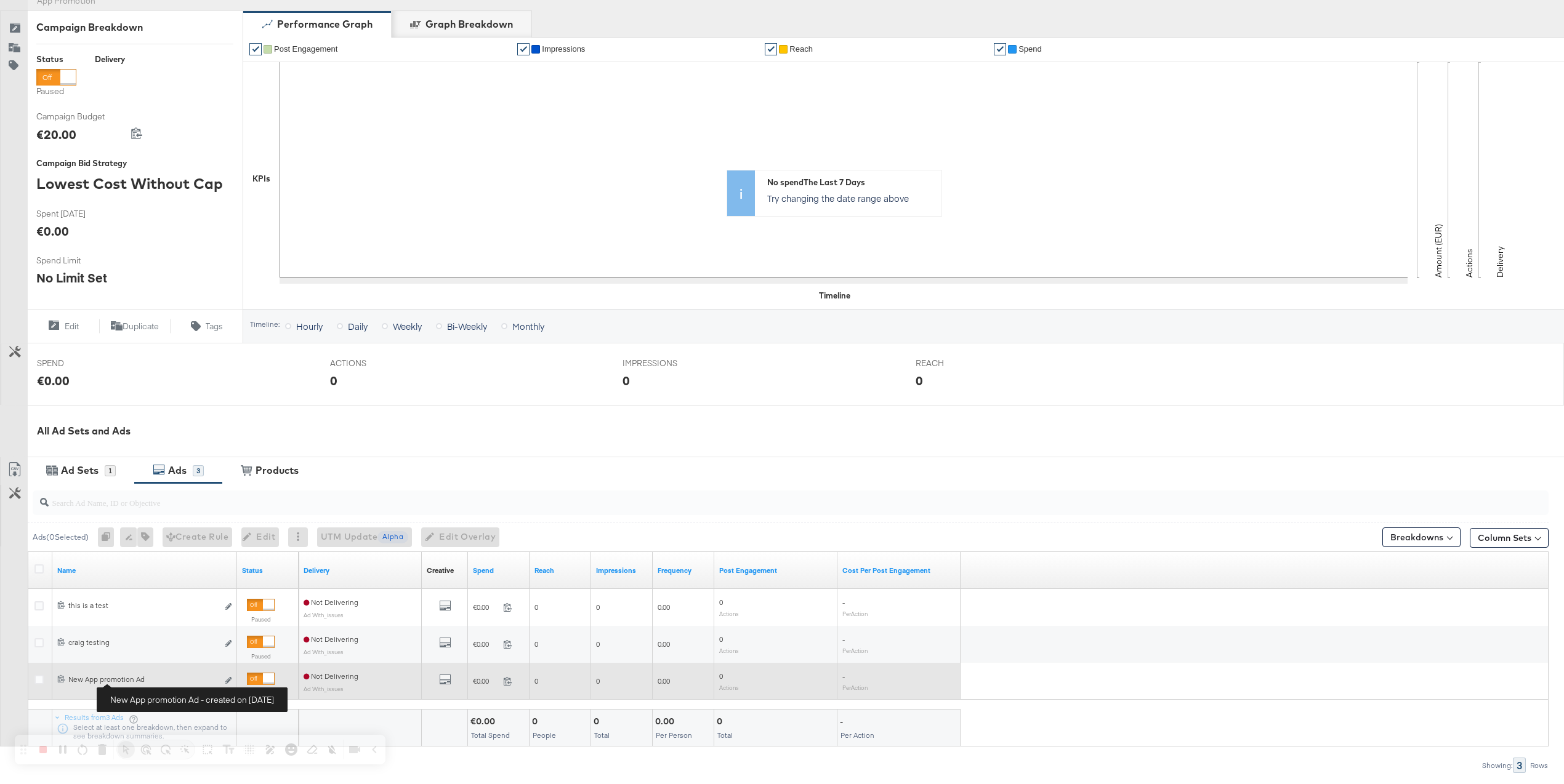
click at [118, 682] on div "New App promotion Ad New App promotion Ad" at bounding box center [143, 679] width 149 height 10
click at [447, 685] on icon "default" at bounding box center [444, 678] width 12 height 12
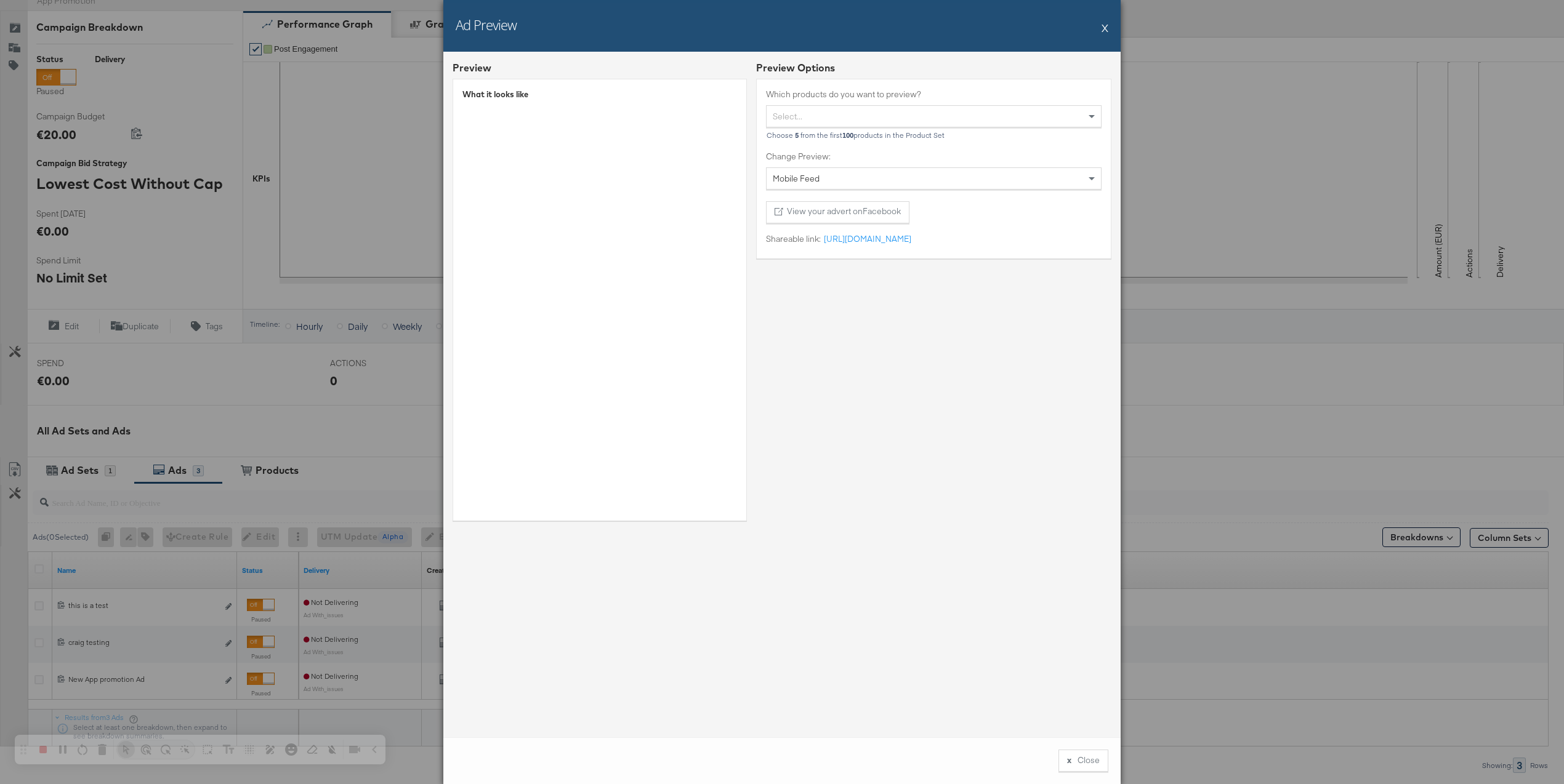
click at [1104, 26] on button "X" at bounding box center [1105, 27] width 7 height 25
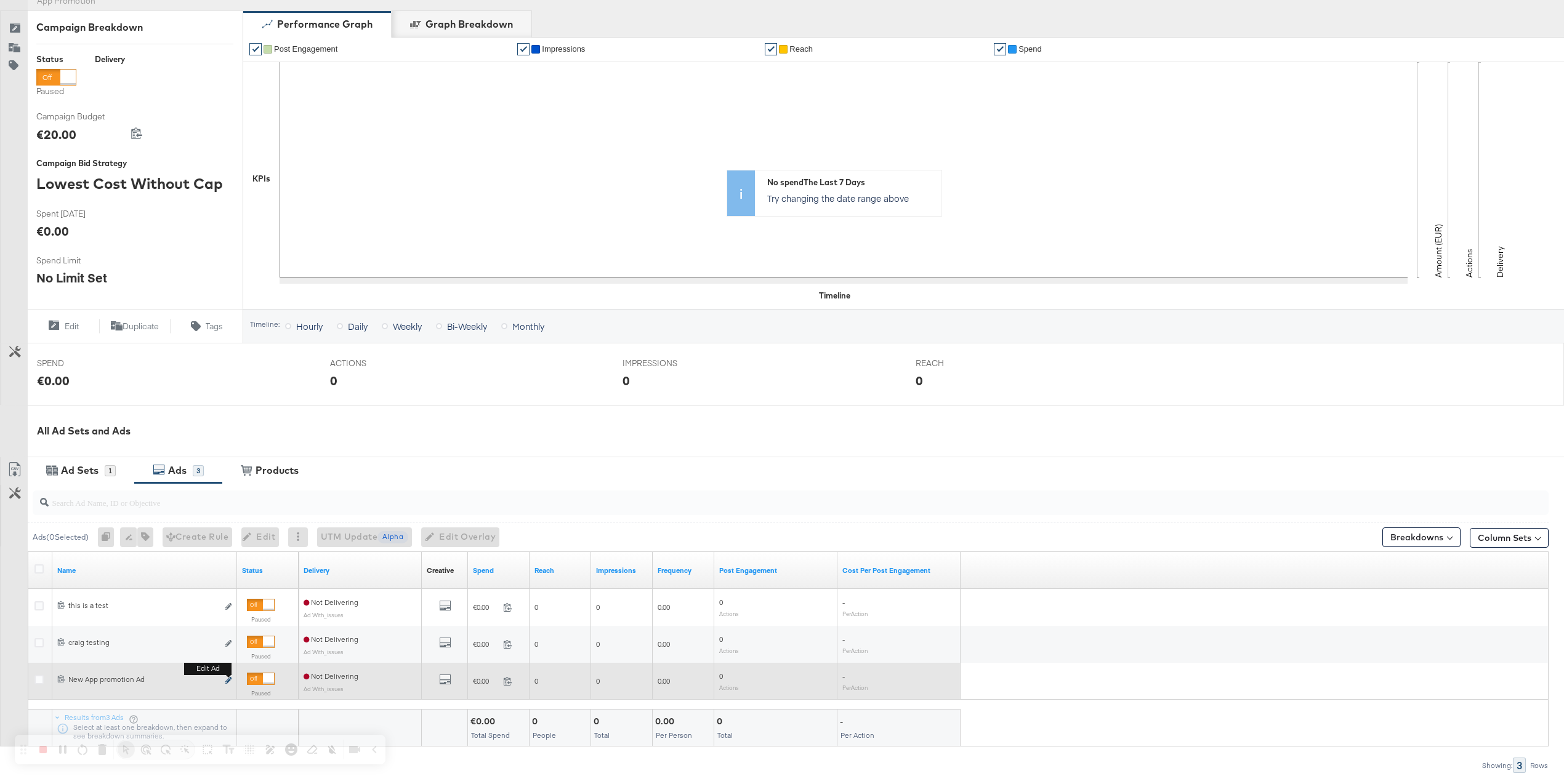
click at [228, 679] on icon "link" at bounding box center [229, 680] width 6 height 7
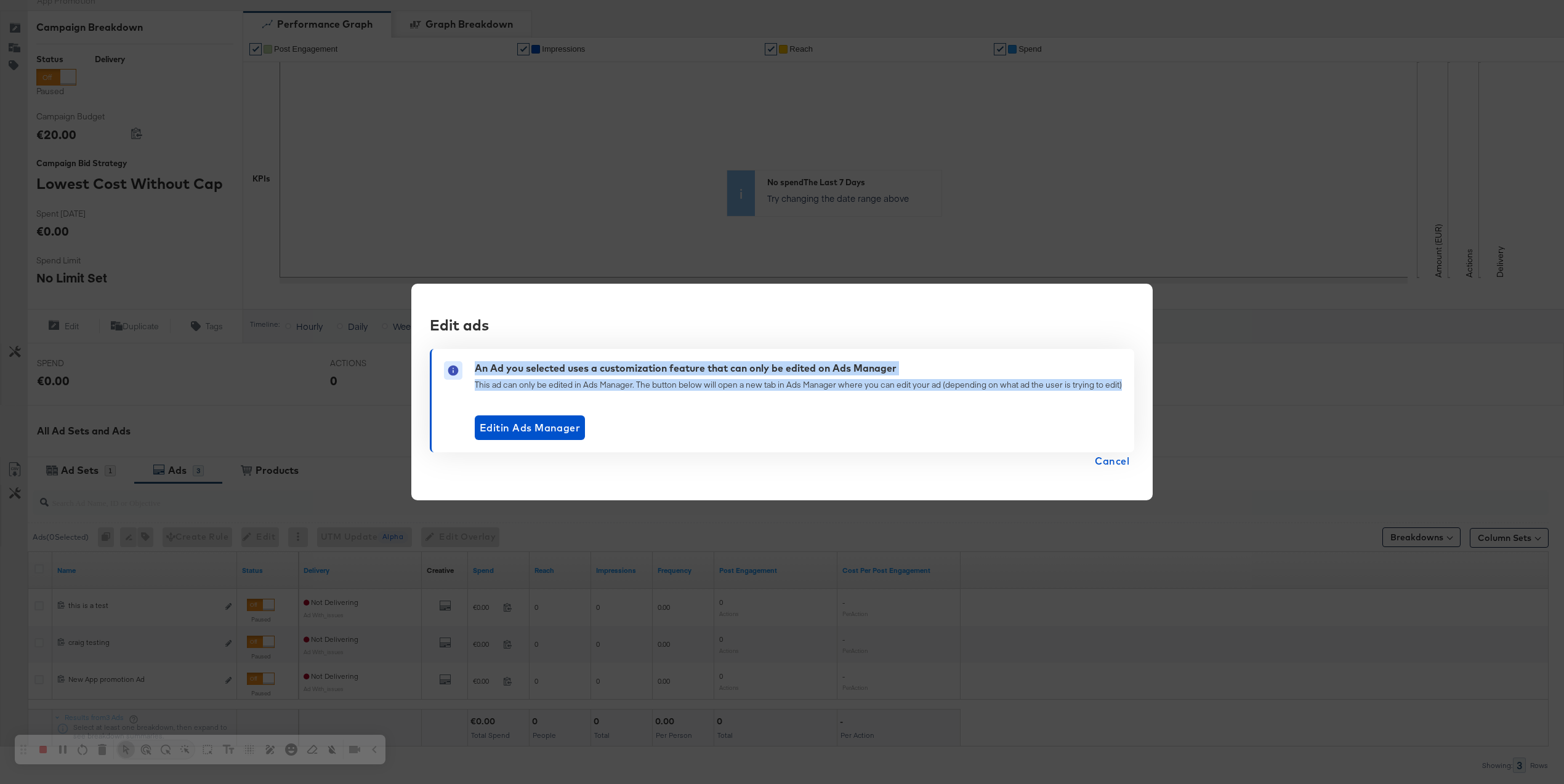
drag, startPoint x: 474, startPoint y: 370, endPoint x: 905, endPoint y: 396, distance: 431.8
click at [905, 396] on div "An Ad you selected uses a customization feature that can only be edited on Ads …" at bounding box center [798, 400] width 647 height 79
click at [1103, 460] on span "Cancel" at bounding box center [1111, 461] width 34 height 17
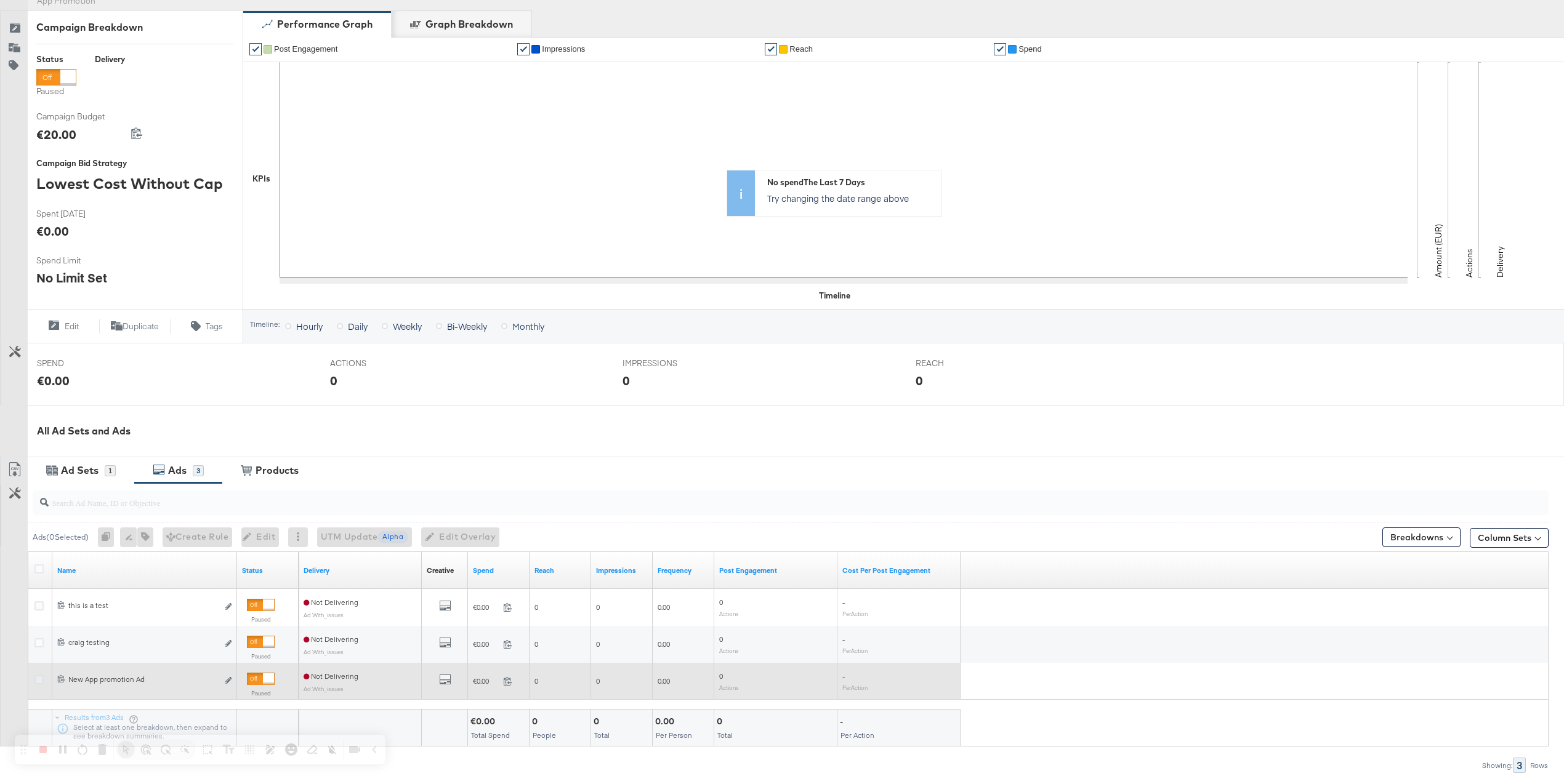
click at [41, 678] on icon at bounding box center [39, 680] width 10 height 10
click at [0, 0] on input "checkbox" at bounding box center [0, 0] width 0 height 0
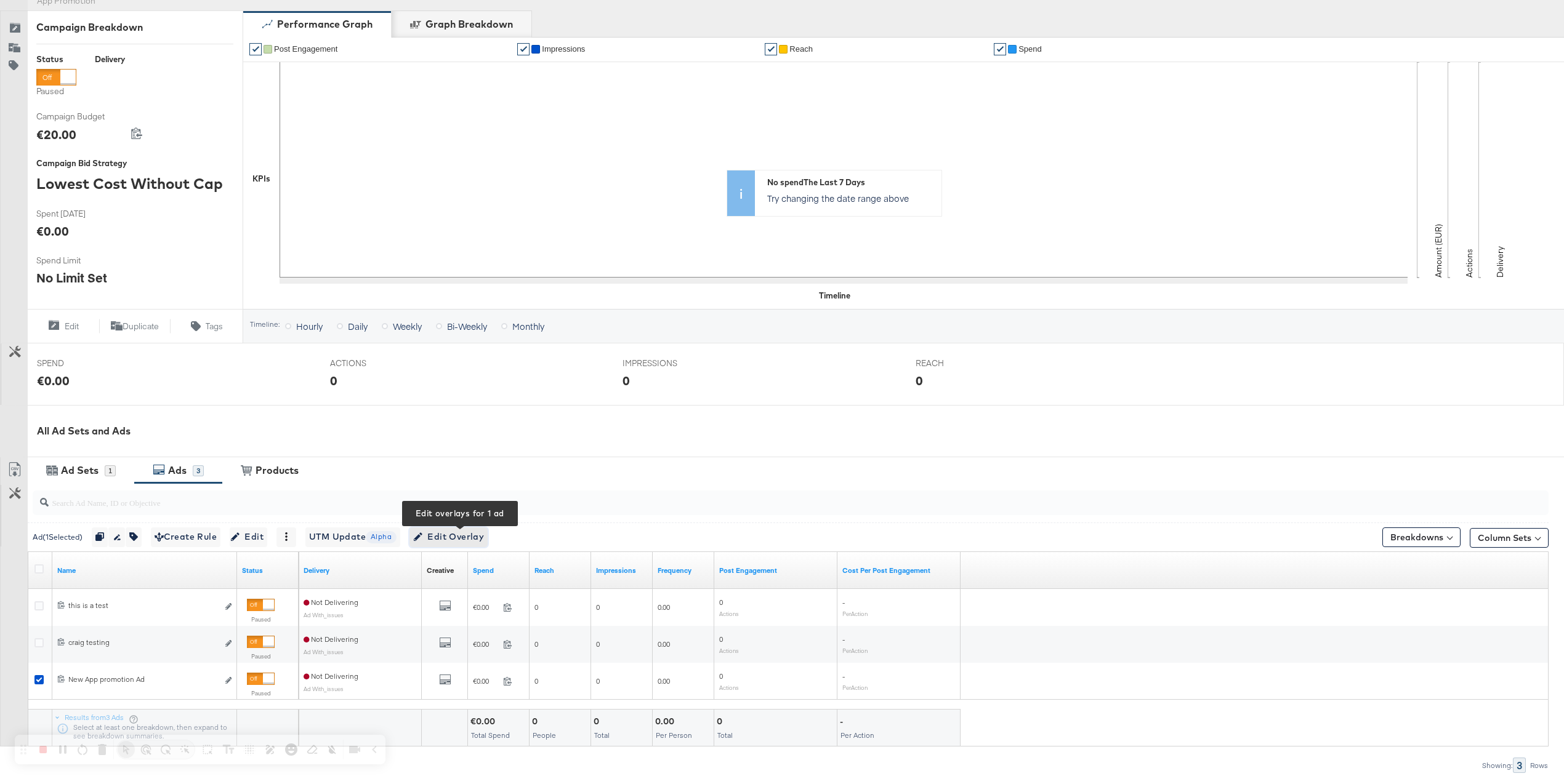
click at [452, 545] on button "Edit Overlay Edit overlays for 1 ad" at bounding box center [448, 537] width 78 height 20
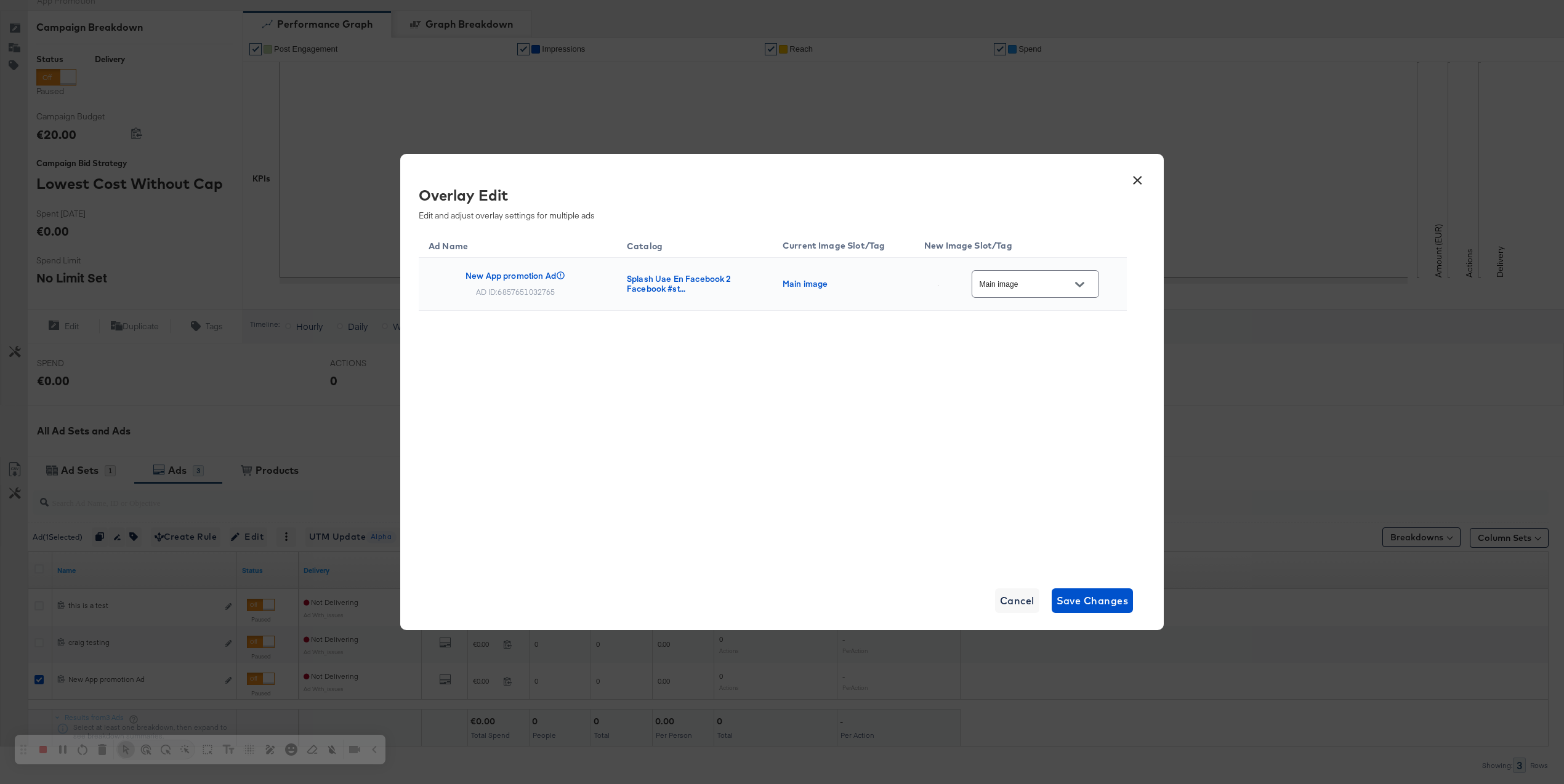
click at [1021, 285] on input "Main image" at bounding box center [1025, 284] width 97 height 14
click at [1034, 501] on div "Slot_1" at bounding box center [1043, 495] width 70 height 12
type input "Slot_1"
click at [1101, 601] on span "Save Changes" at bounding box center [1092, 601] width 72 height 17
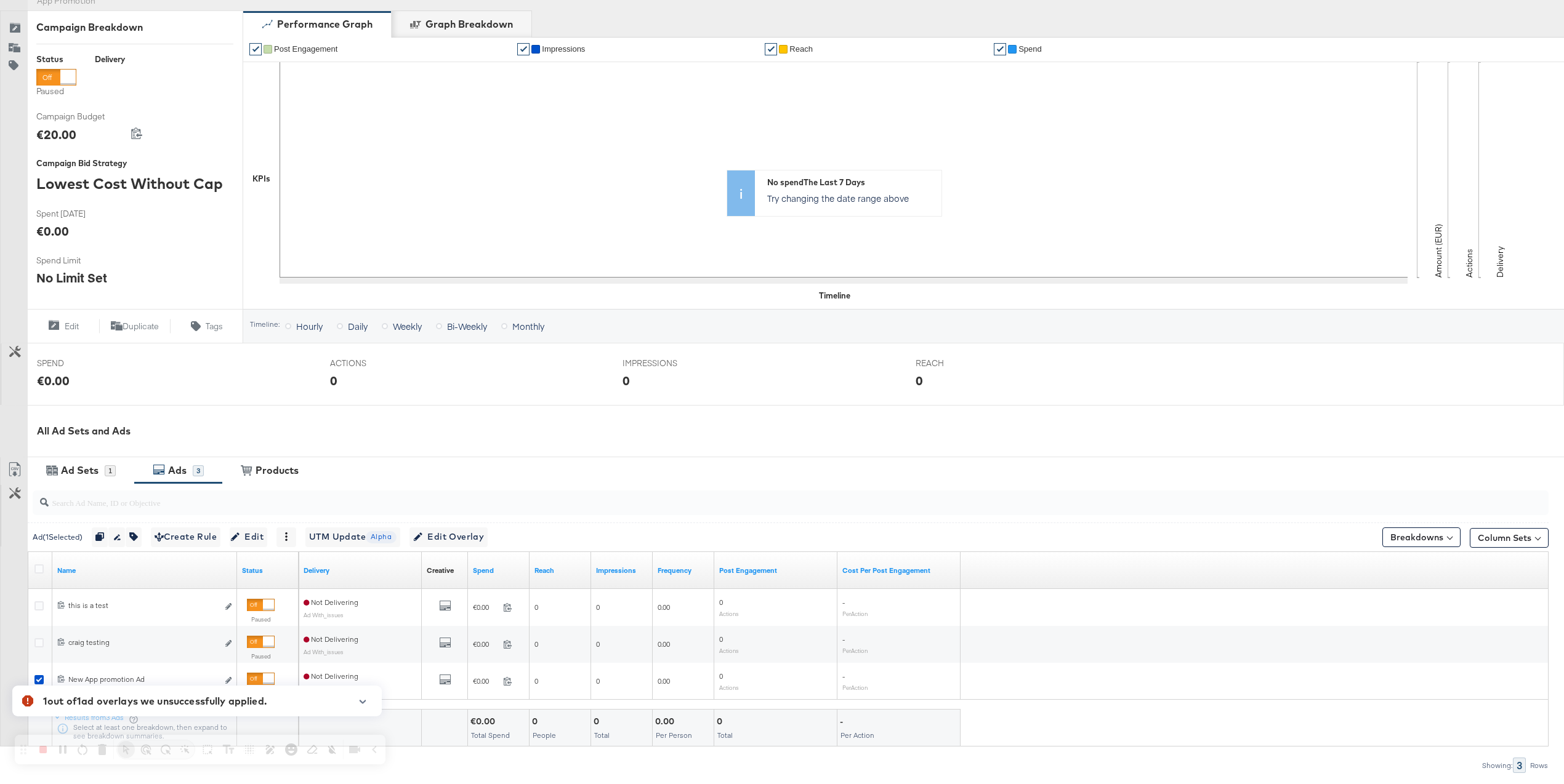
click at [359, 702] on icon "button" at bounding box center [362, 701] width 9 height 7
click at [94, 465] on div "Ad Sets" at bounding box center [79, 470] width 37 height 14
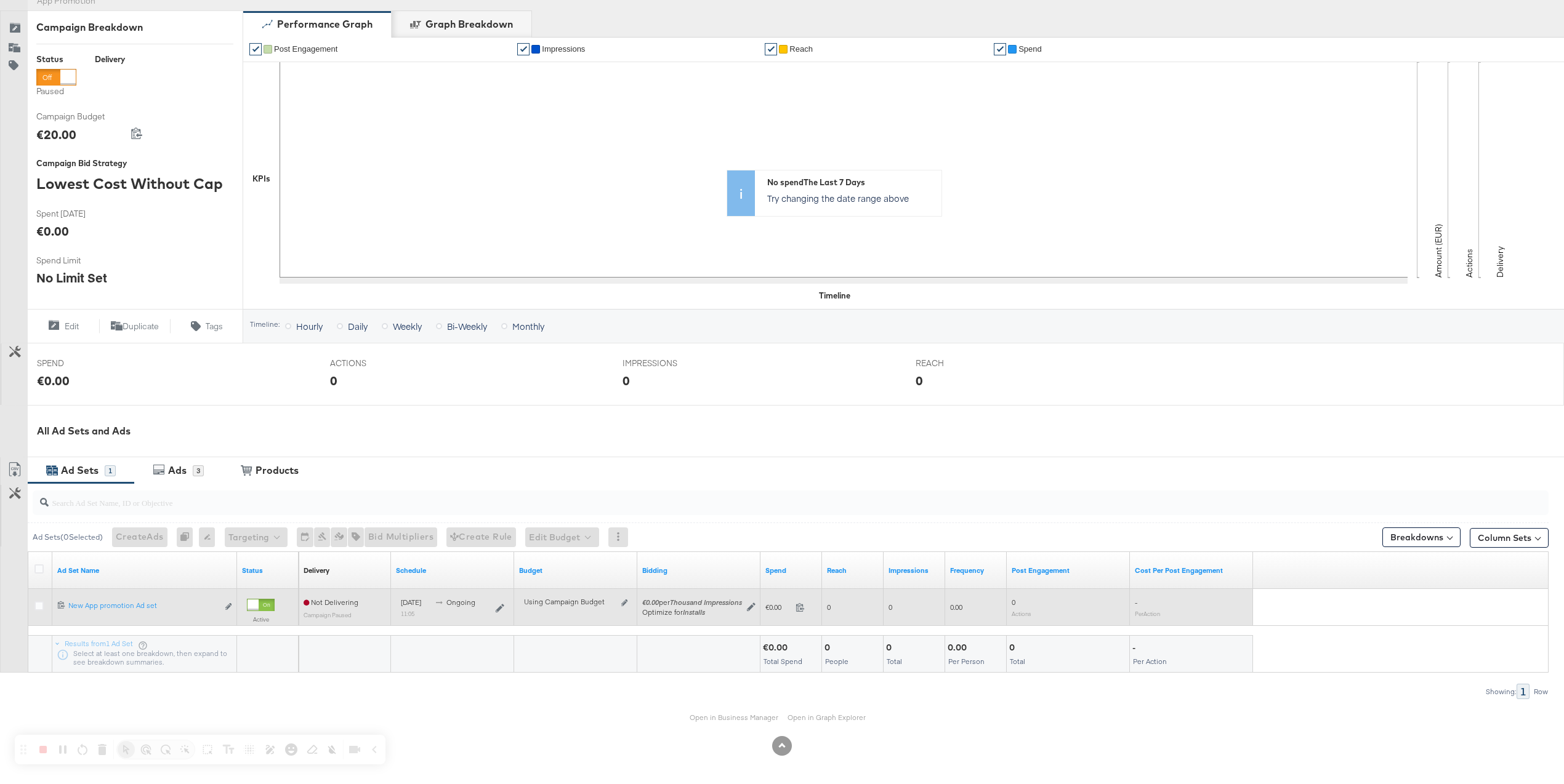
click at [37, 610] on div at bounding box center [41, 607] width 13 height 12
click at [40, 607] on icon at bounding box center [39, 606] width 10 height 10
click at [0, 0] on input "checkbox" at bounding box center [0, 0] width 0 height 0
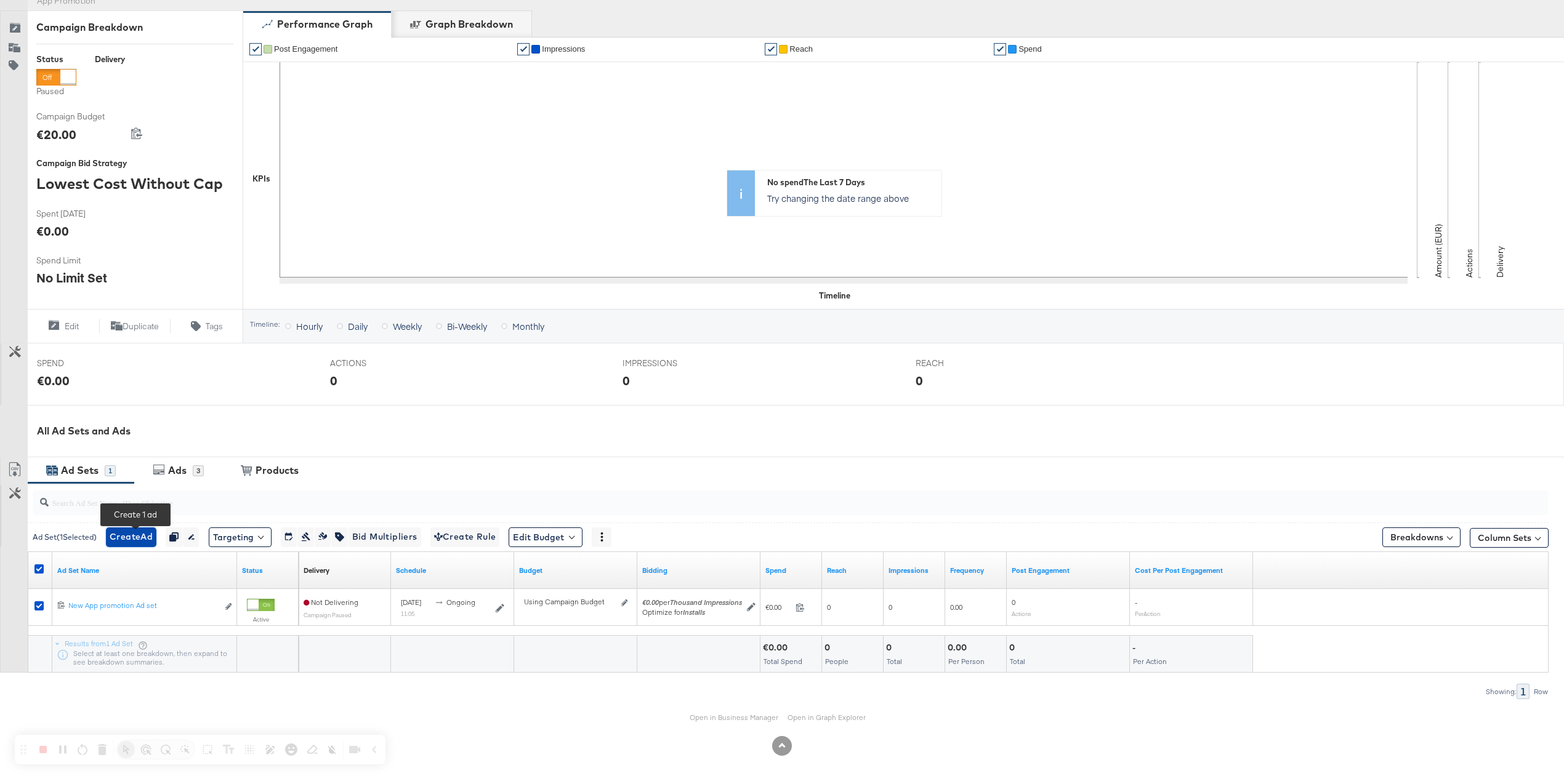
click at [141, 540] on span "Create Ad" at bounding box center [131, 536] width 43 height 15
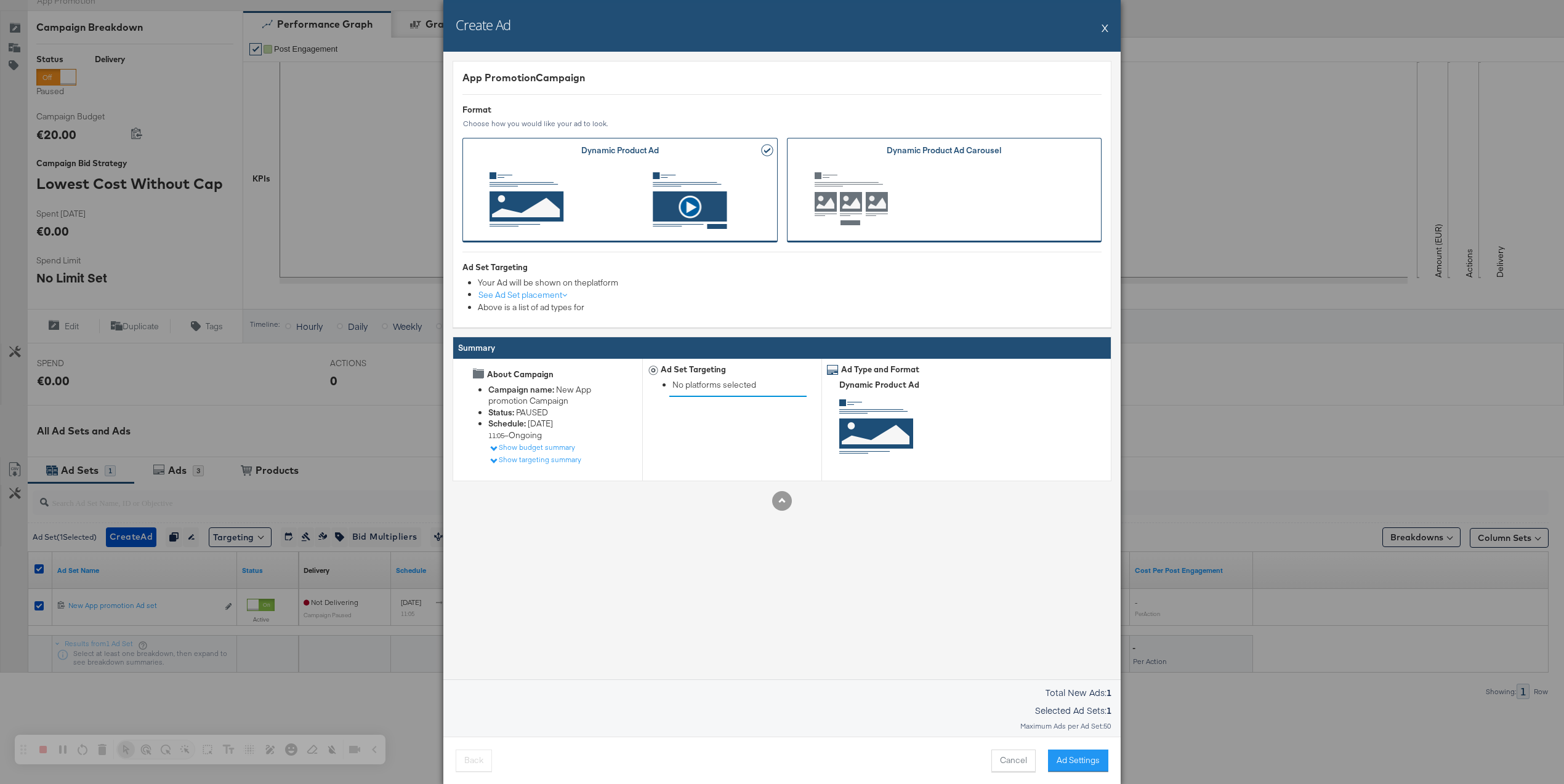
click at [941, 197] on span "Ad Format" at bounding box center [944, 200] width 277 height 68
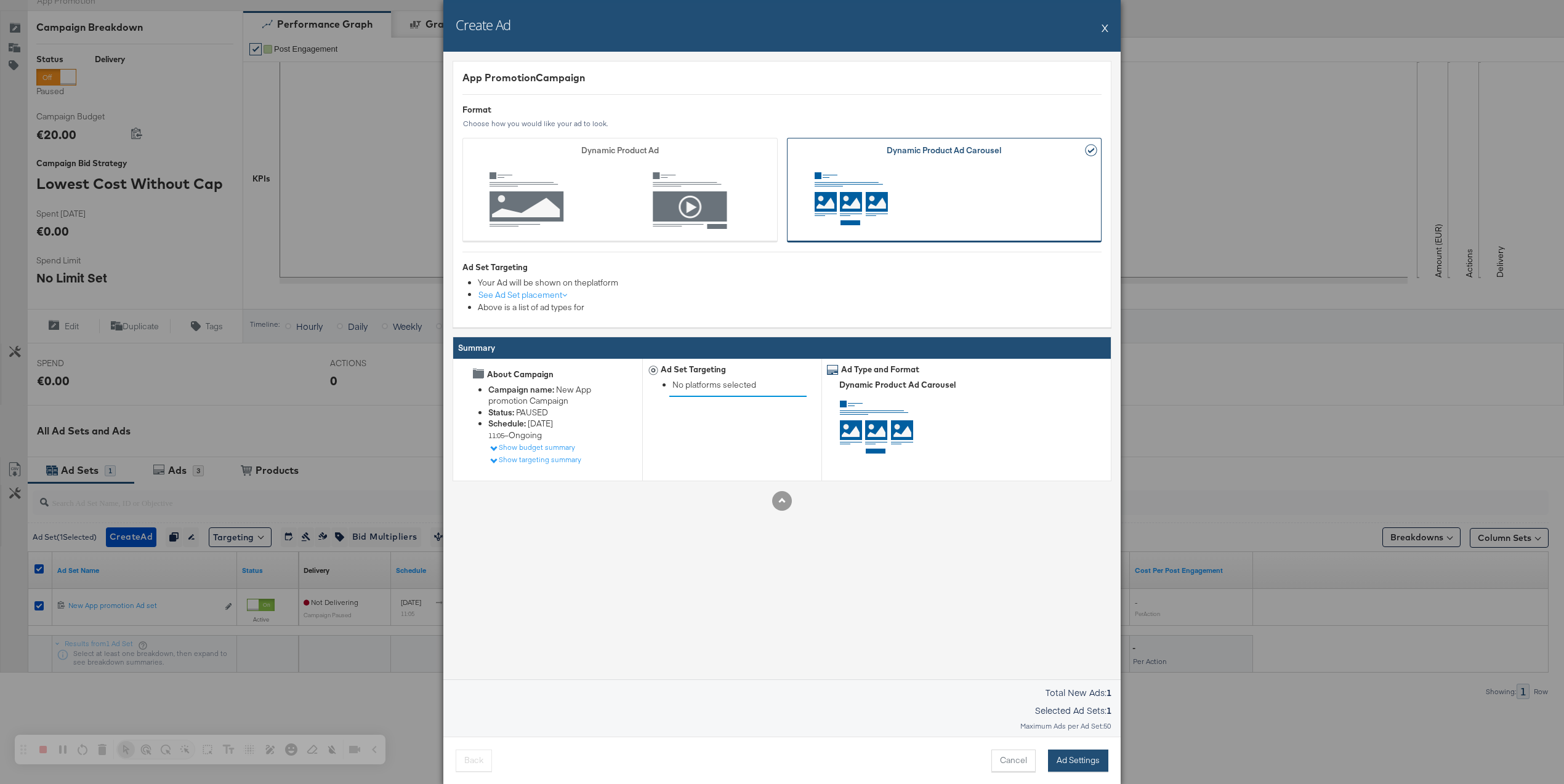
click at [1090, 764] on button "Ad Settings" at bounding box center [1078, 761] width 60 height 22
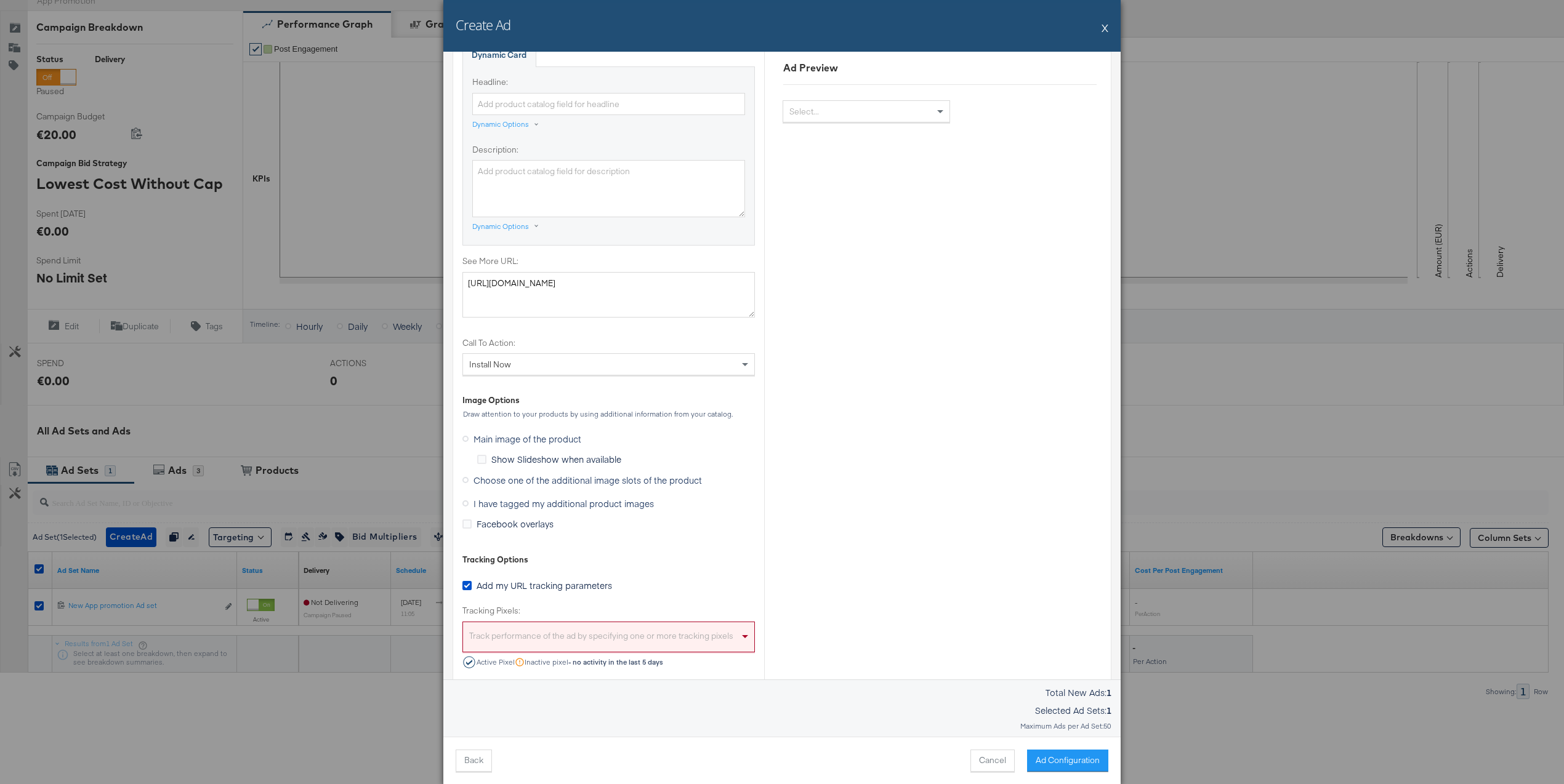
scroll to position [523, 0]
click at [499, 473] on span "Choose one of the additional image slots of the product" at bounding box center [587, 473] width 228 height 12
click at [0, 0] on input "Choose one of the additional image slots of the product" at bounding box center [0, 0] width 0 height 0
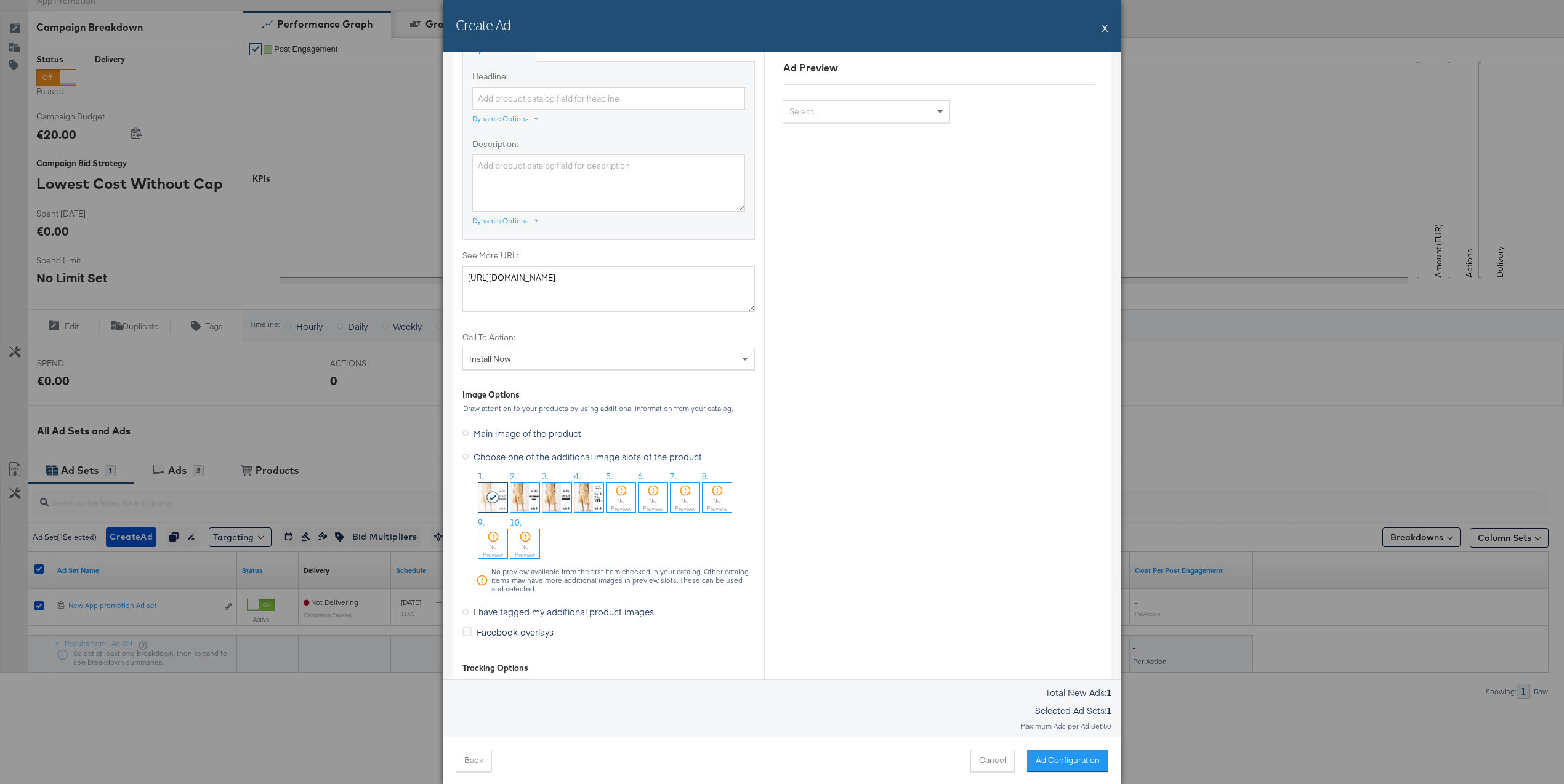
click at [1103, 30] on button "X" at bounding box center [1105, 27] width 7 height 25
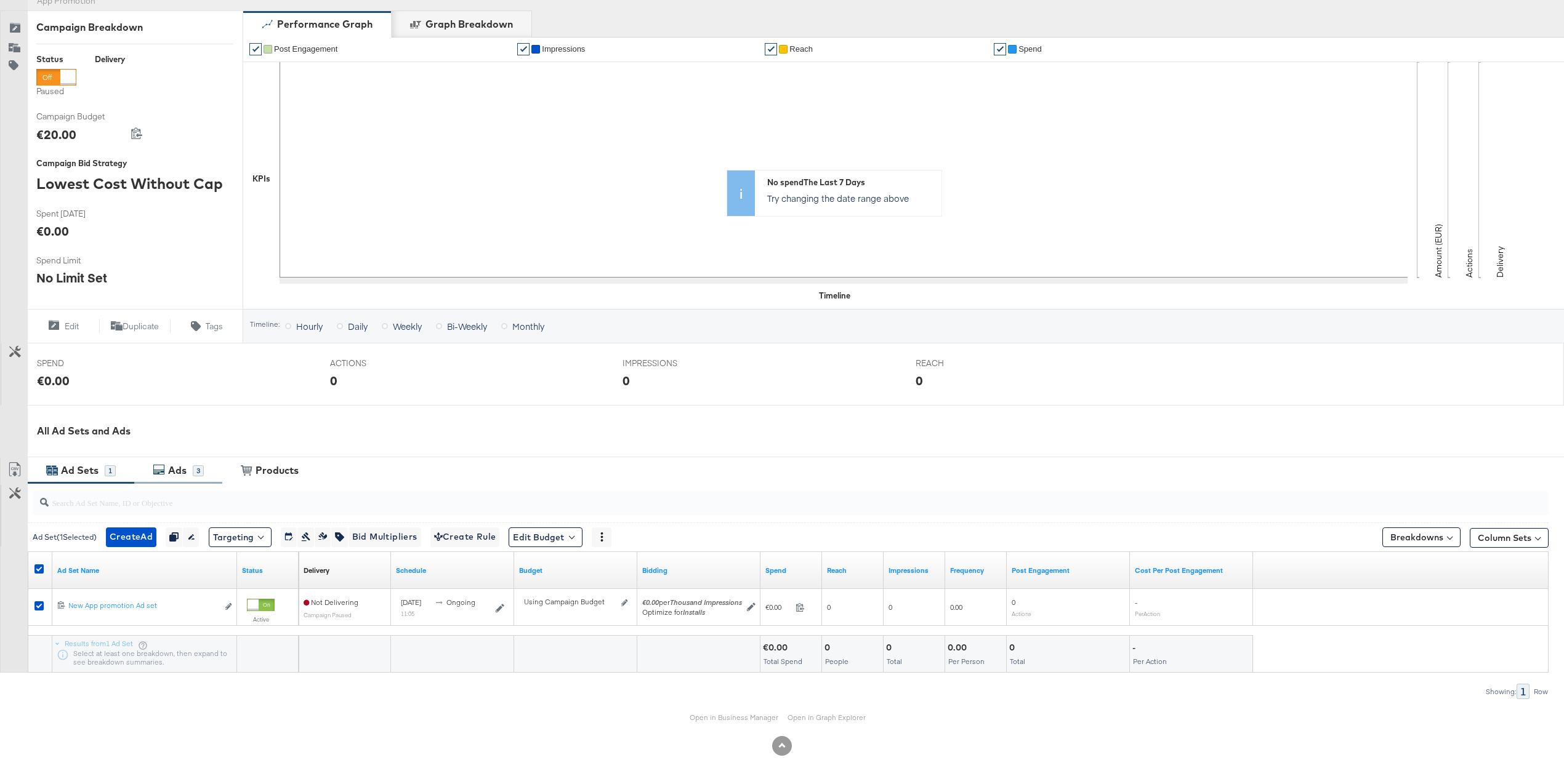
click at [189, 460] on div "Ads 3" at bounding box center [178, 470] width 88 height 26
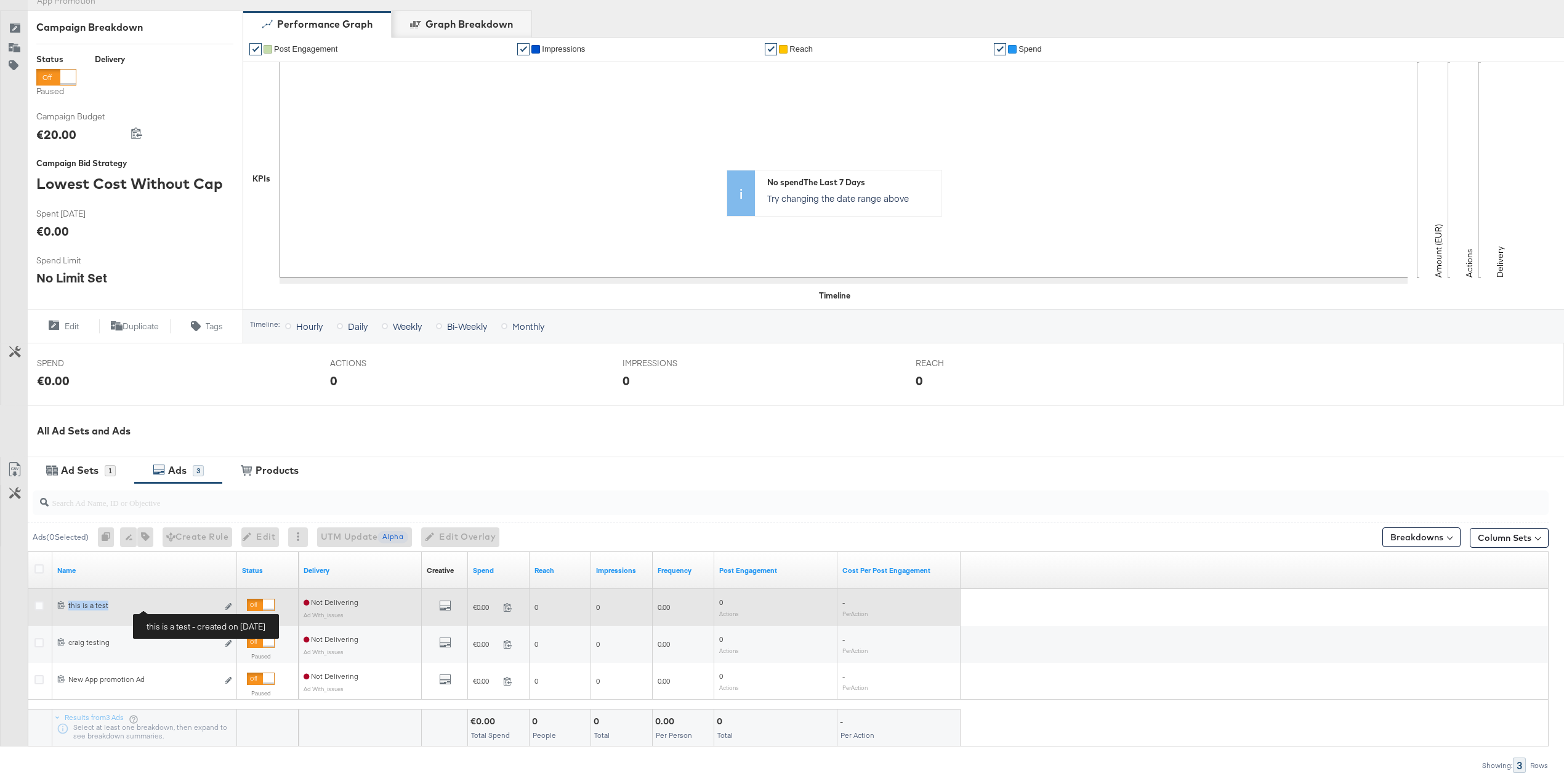
drag, startPoint x: 64, startPoint y: 604, endPoint x: 135, endPoint y: 608, distance: 71.1
click at [135, 608] on div "6857659289165 this is a test this is a test Edit ad" at bounding box center [145, 607] width 175 height 13
click at [439, 607] on div "All Previews" at bounding box center [445, 606] width 37 height 15
click at [447, 606] on icon "default" at bounding box center [444, 604] width 12 height 12
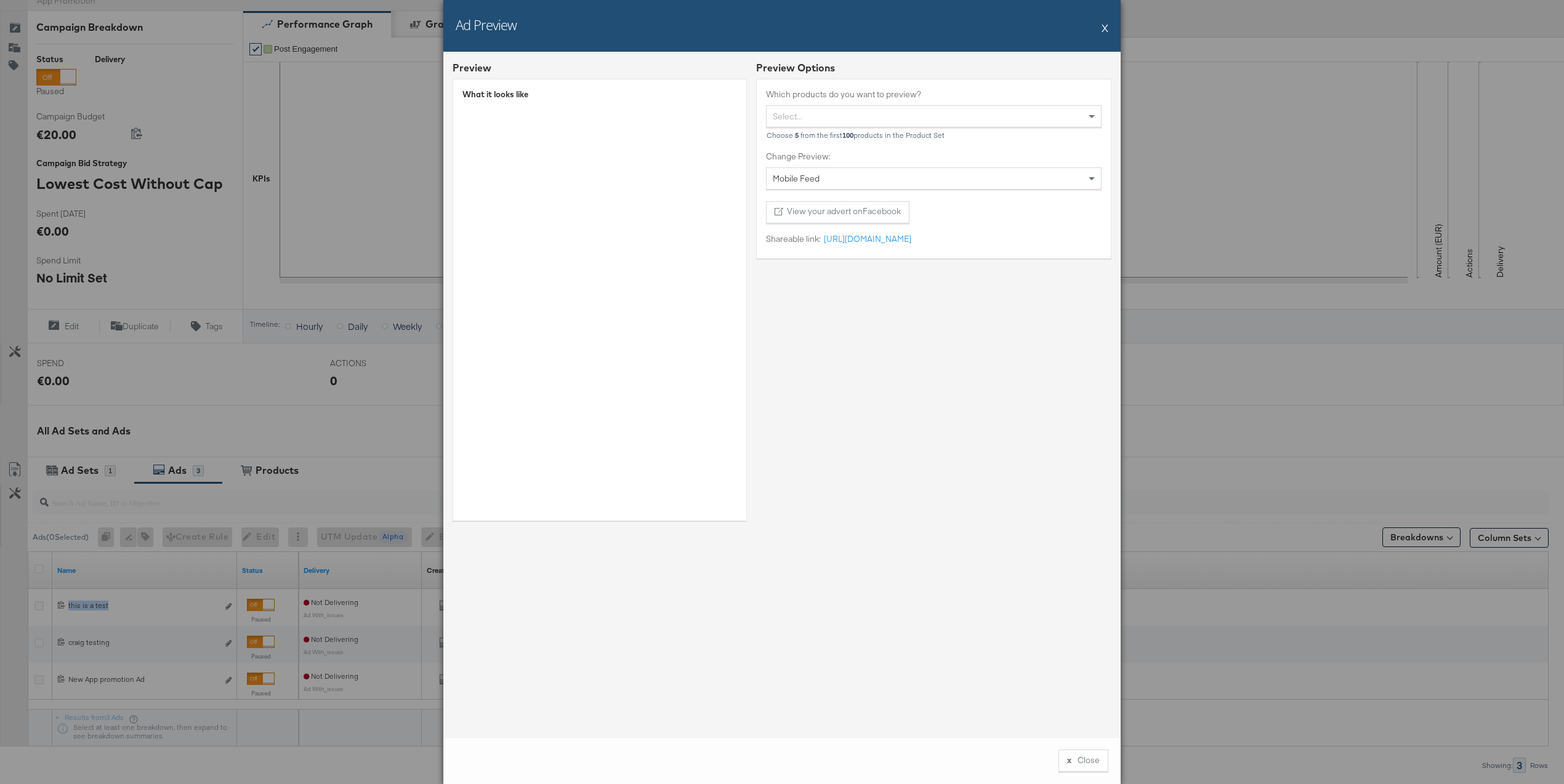
click at [1101, 33] on button "X" at bounding box center [1105, 27] width 7 height 25
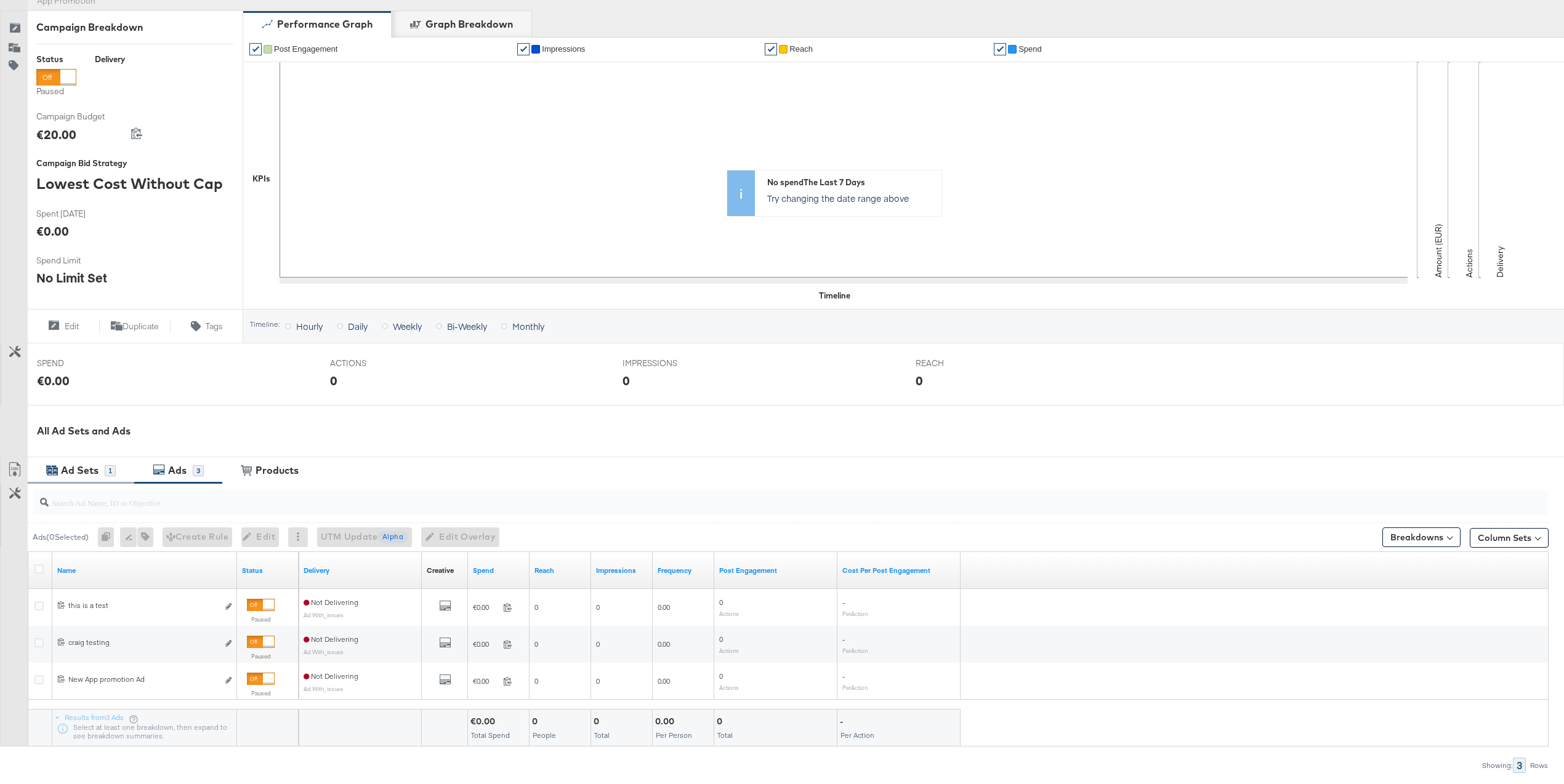
click at [85, 467] on div "Ad Sets" at bounding box center [79, 470] width 37 height 14
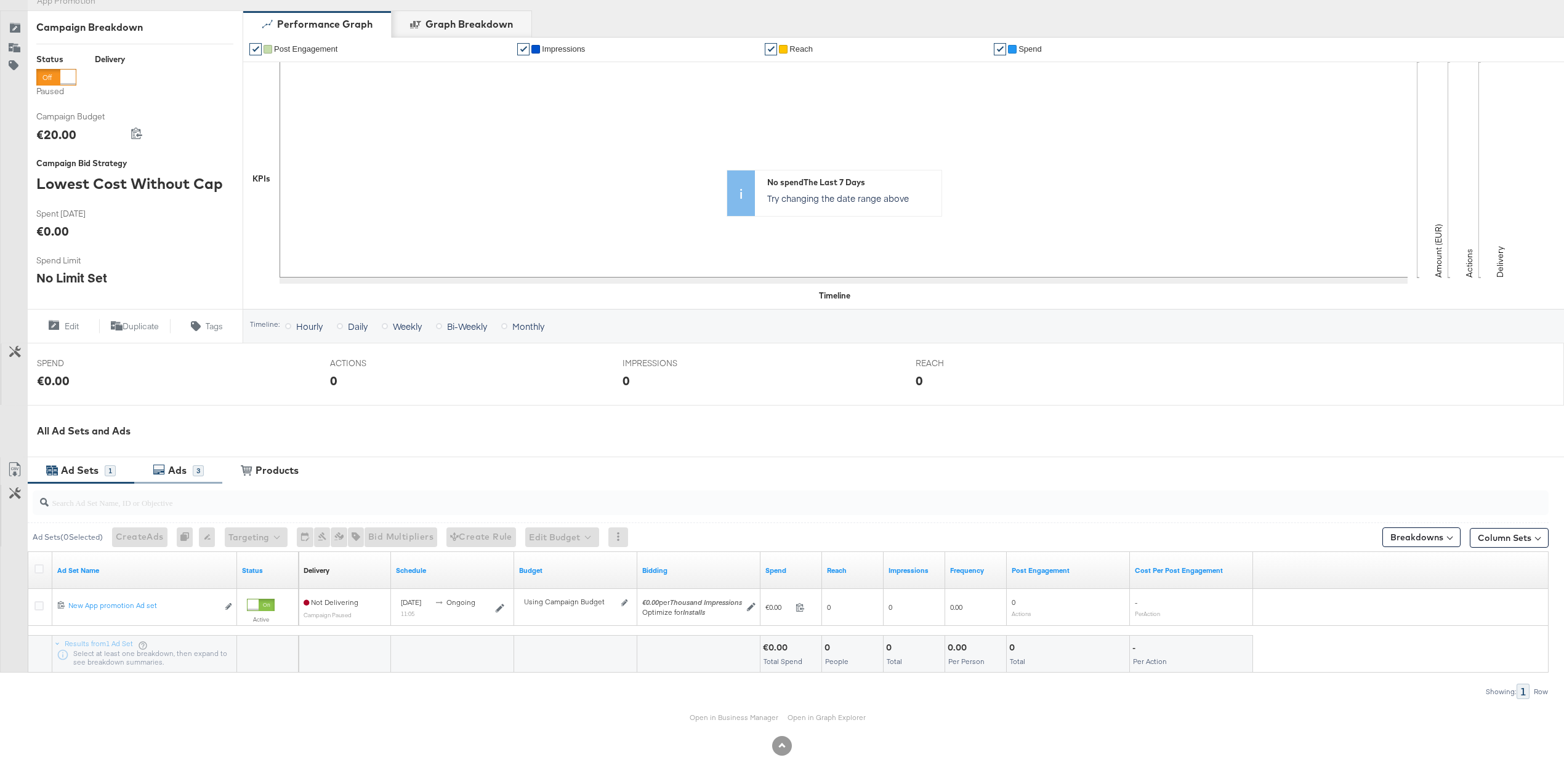
click at [185, 481] on div "Ads 3" at bounding box center [178, 470] width 88 height 26
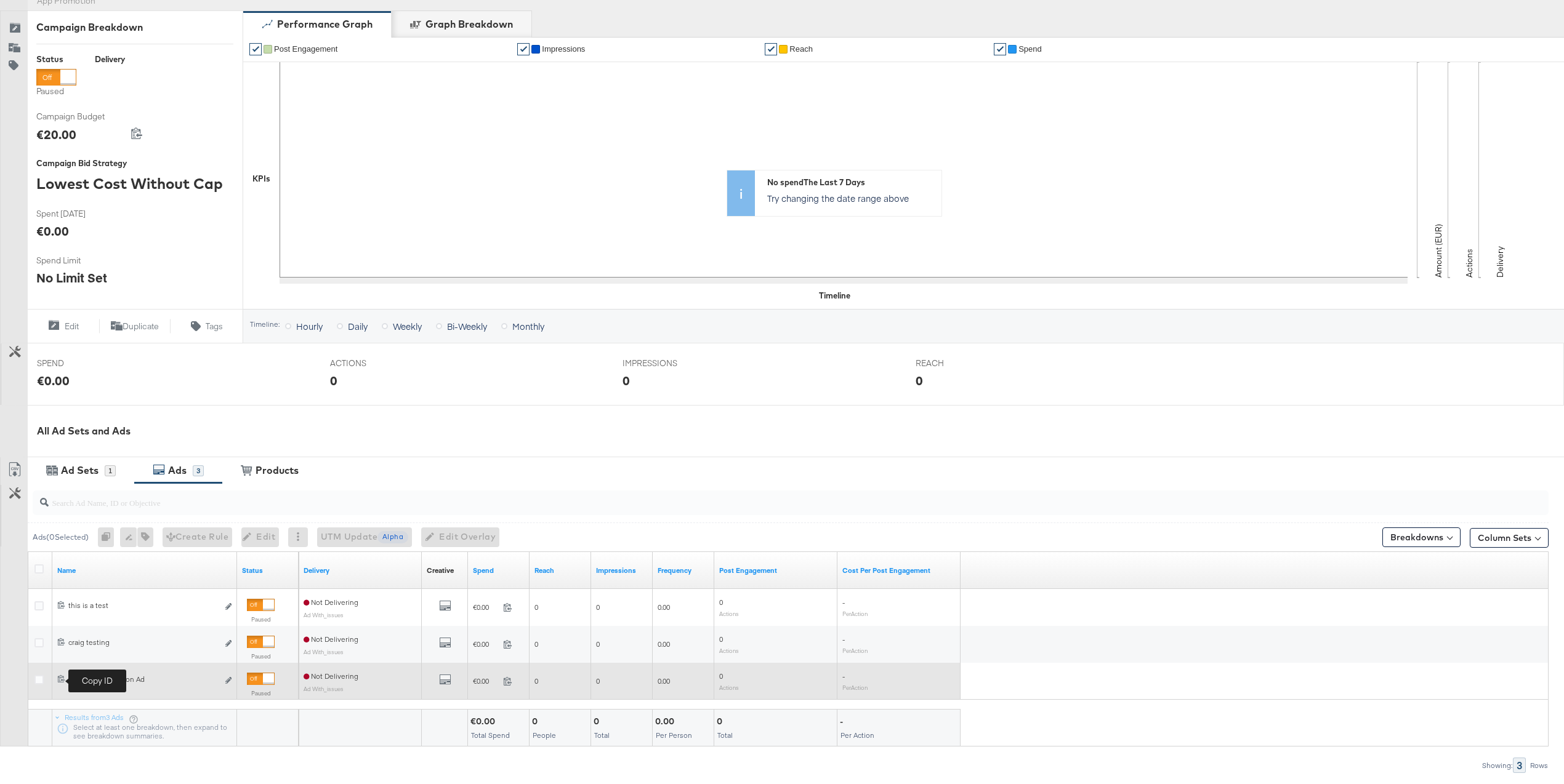
click at [60, 678] on icon at bounding box center [61, 678] width 7 height 7
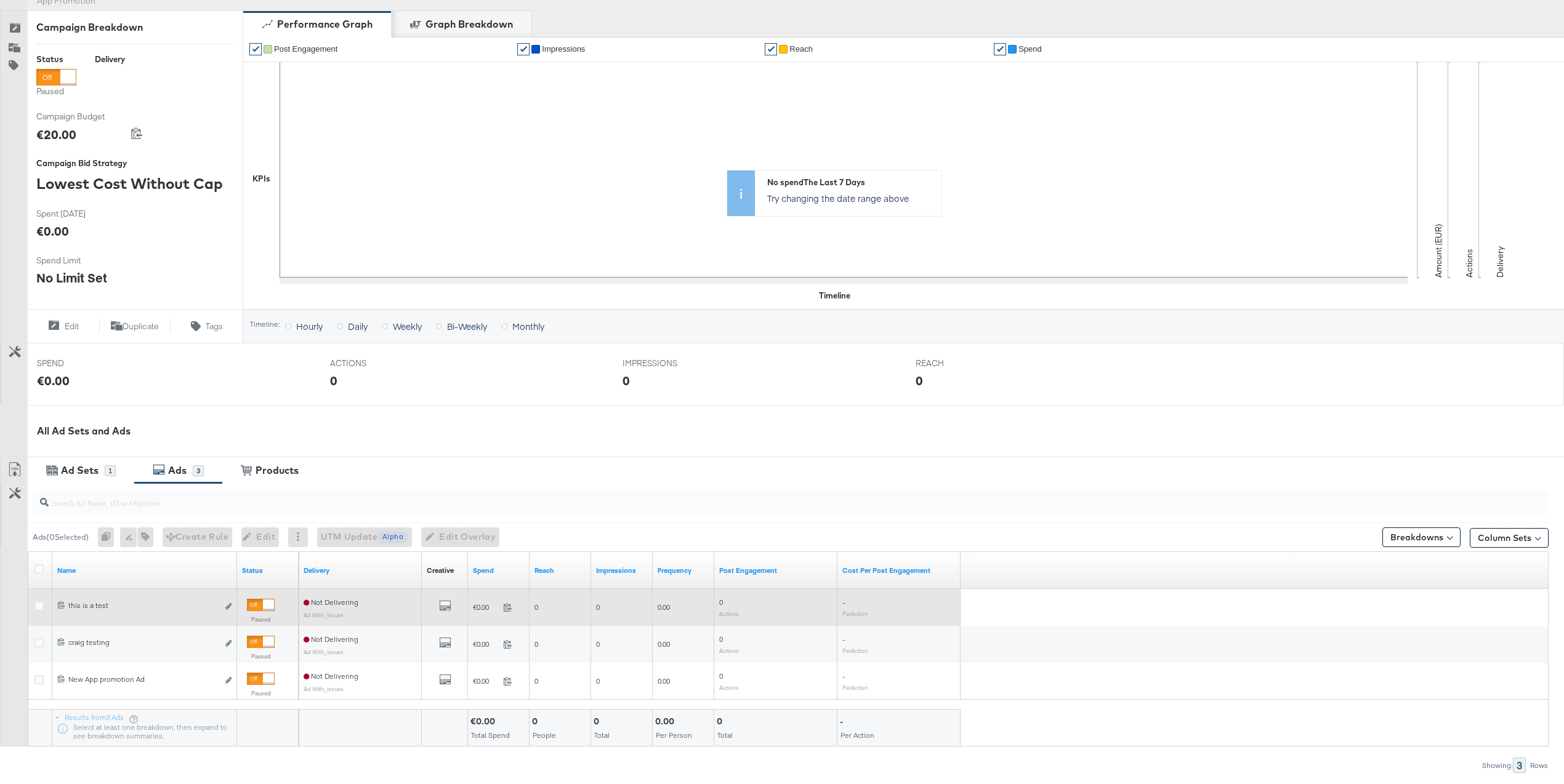
click at [62, 604] on icon at bounding box center [61, 604] width 8 height 8
